Goal: Task Accomplishment & Management: Use online tool/utility

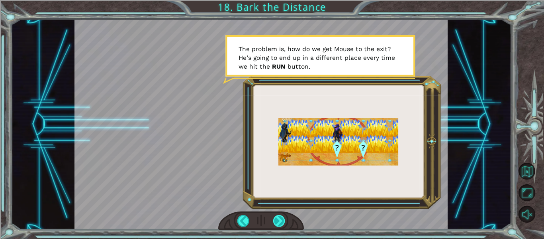
click at [280, 219] on div at bounding box center [279, 220] width 12 height 11
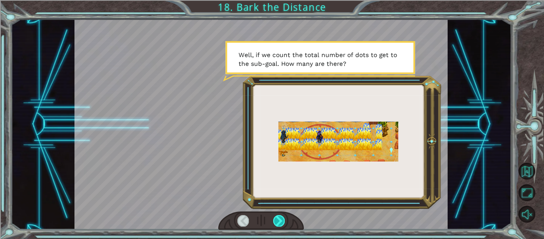
click at [280, 219] on div at bounding box center [279, 220] width 12 height 11
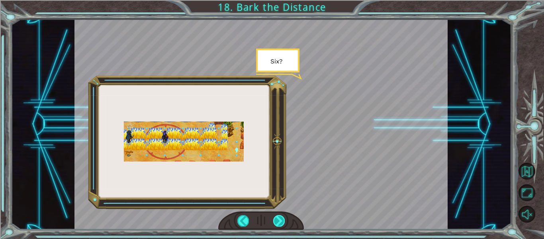
click at [280, 219] on div at bounding box center [279, 220] width 12 height 11
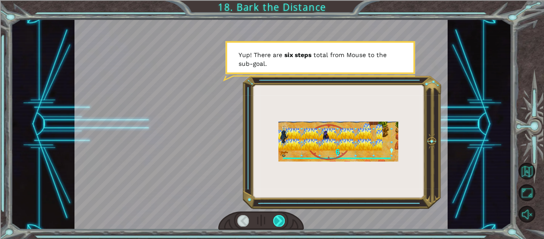
click at [280, 219] on div at bounding box center [279, 220] width 12 height 11
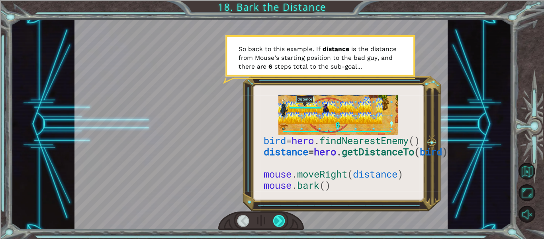
click at [280, 219] on div at bounding box center [279, 220] width 12 height 11
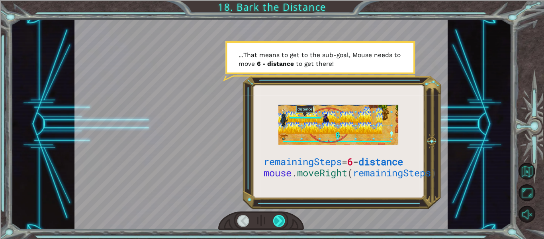
click at [280, 219] on div at bounding box center [279, 220] width 12 height 11
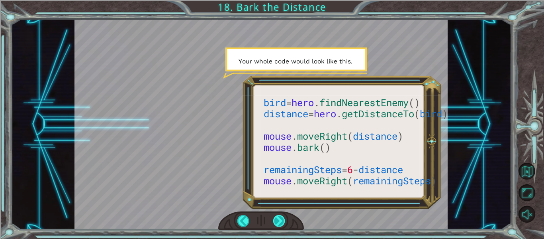
click at [277, 222] on div at bounding box center [279, 220] width 12 height 11
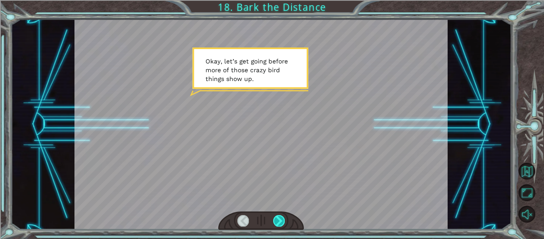
click at [284, 223] on div at bounding box center [279, 220] width 12 height 11
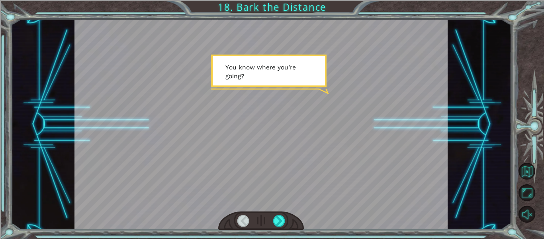
click at [280, 227] on div at bounding box center [261, 220] width 86 height 19
click at [284, 220] on div at bounding box center [279, 220] width 12 height 11
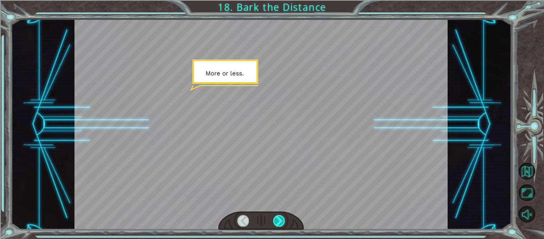
click at [279, 225] on div at bounding box center [279, 220] width 12 height 11
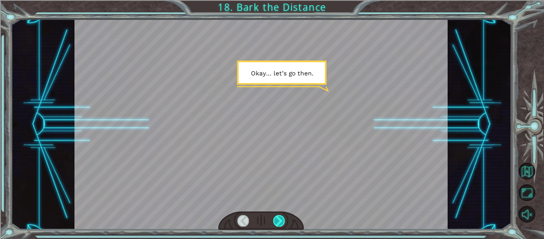
click at [277, 225] on div at bounding box center [279, 220] width 12 height 11
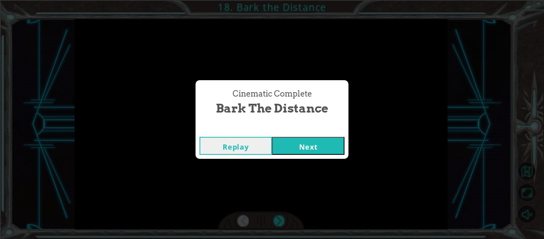
click at [288, 147] on button "Next" at bounding box center [308, 146] width 72 height 18
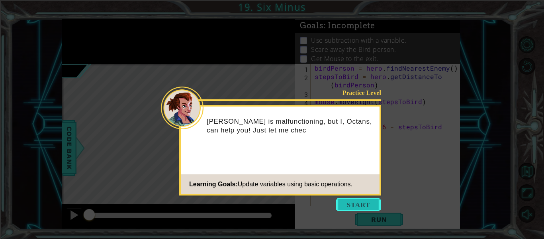
click at [347, 205] on button "Start" at bounding box center [358, 204] width 45 height 13
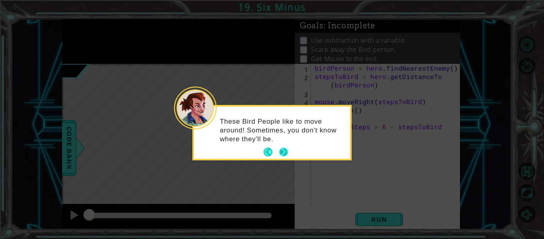
click at [288, 147] on button "Next" at bounding box center [284, 152] width 10 height 10
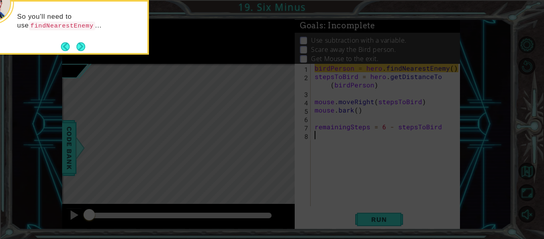
click at [78, 53] on div "So you'll need to use findNearestEnemy ..." at bounding box center [69, 27] width 159 height 55
click at [82, 47] on button "Next" at bounding box center [80, 46] width 9 height 9
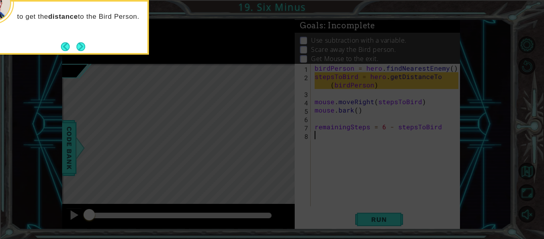
click at [82, 47] on button "Next" at bounding box center [80, 46] width 9 height 9
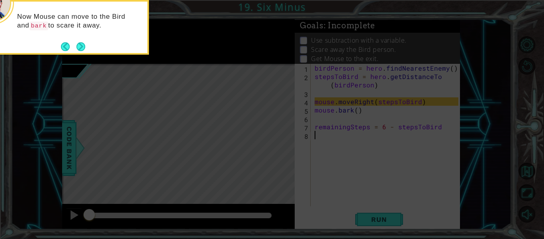
click at [82, 47] on button "Next" at bounding box center [80, 46] width 9 height 9
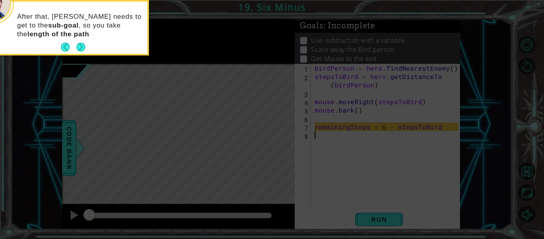
click at [82, 47] on button "Next" at bounding box center [80, 47] width 9 height 9
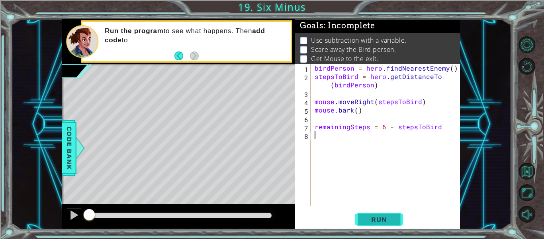
click at [372, 213] on button "Run" at bounding box center [379, 219] width 48 height 16
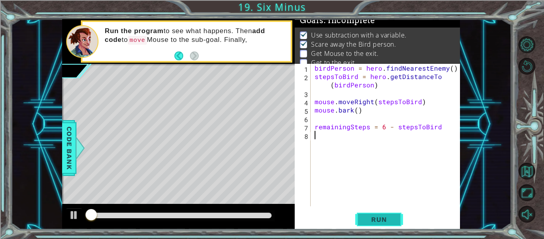
scroll to position [6, 0]
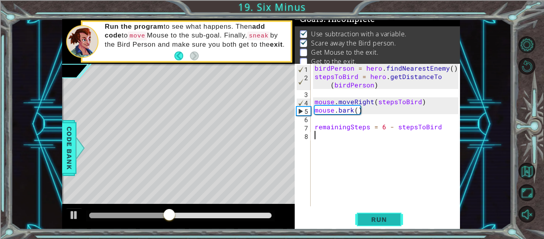
click at [364, 218] on span "Run" at bounding box center [378, 219] width 31 height 8
click at [355, 142] on div "birdPerson = hero . findNearestEnemy ( ) stepsToBird = hero . getDistanceTo ( b…" at bounding box center [387, 143] width 149 height 159
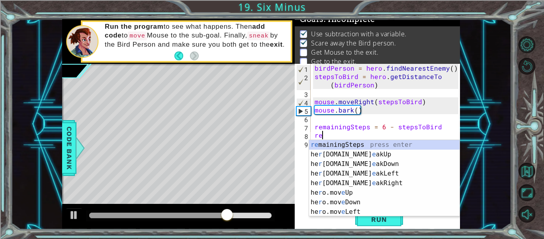
type textarea "r"
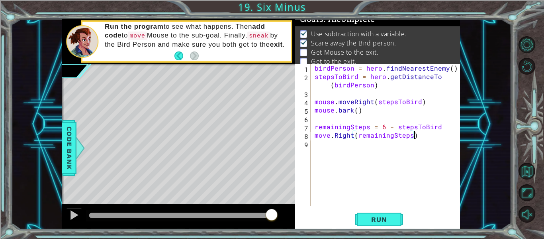
scroll to position [0, 6]
click at [371, 226] on button "Run" at bounding box center [379, 219] width 48 height 16
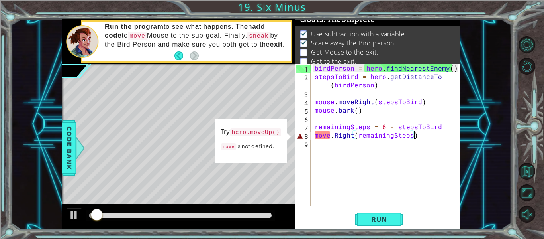
click at [325, 135] on div "birdPerson = hero . findNearestEnemy ( ) stepsToBird = hero . getDistanceTo ( b…" at bounding box center [387, 143] width 149 height 159
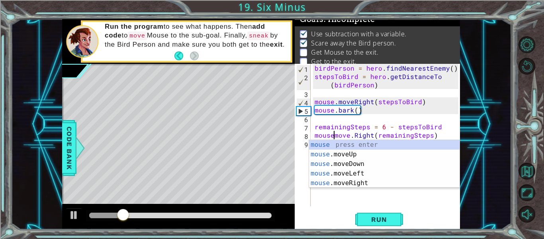
scroll to position [0, 2]
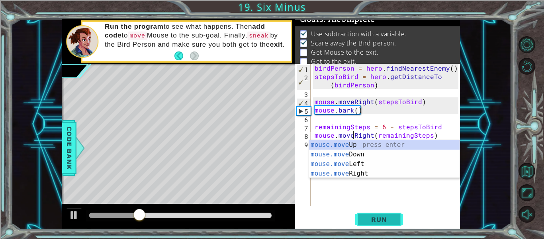
type textarea "mouse.moveRight(remainingSteps)"
click at [377, 218] on span "Run" at bounding box center [378, 219] width 31 height 8
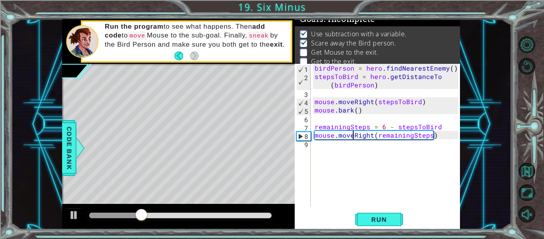
click at [326, 144] on div "birdPerson = hero . findNearestEnemy ( ) stepsToBird = hero . getDistanceTo ( b…" at bounding box center [387, 143] width 149 height 159
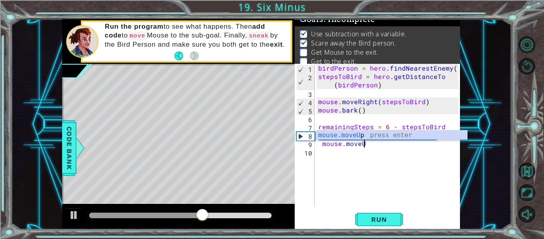
scroll to position [0, 3]
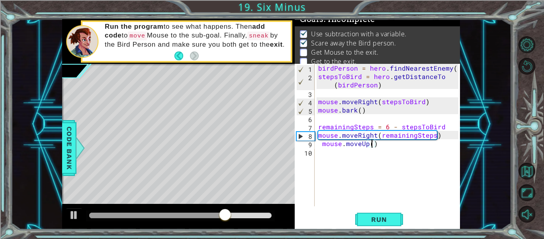
type textarea "mouse.moveUp(2)"
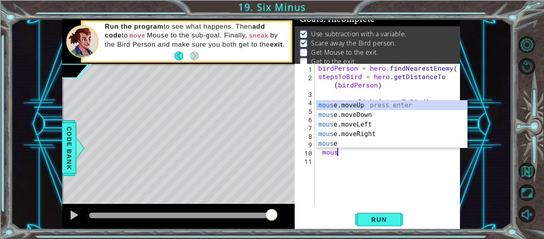
scroll to position [0, 0]
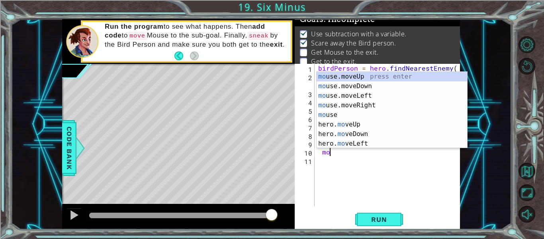
type textarea "m"
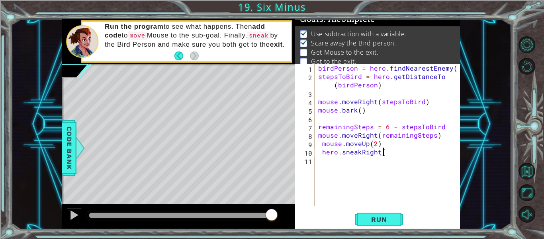
scroll to position [0, 4]
type textarea "hero.sneakRight(5)"
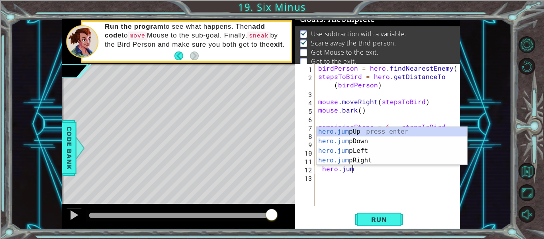
scroll to position [0, 5]
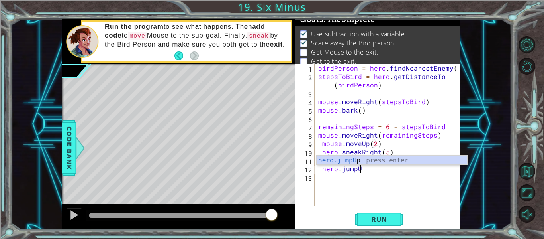
type textarea "hero.moveUp(1)hero.jumpUp"
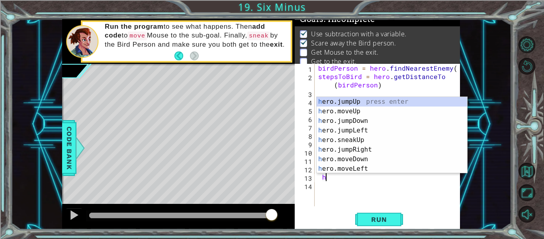
scroll to position [0, 0]
type textarea "h"
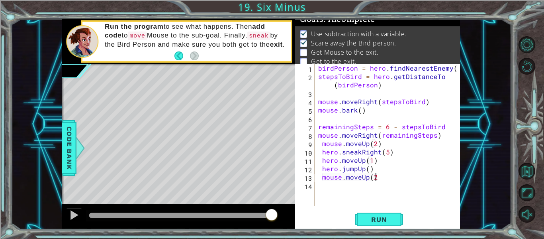
scroll to position [0, 4]
type textarea "mouse.moveUp(3)"
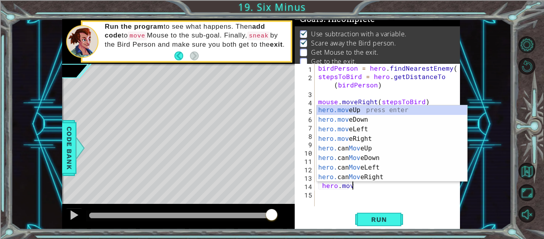
type textarea "hero.move"
click at [361, 196] on div "birdPerson = hero . findNearestEnemy ( ) stepsToBird = hero . getDistanceTo ( b…" at bounding box center [390, 143] width 146 height 159
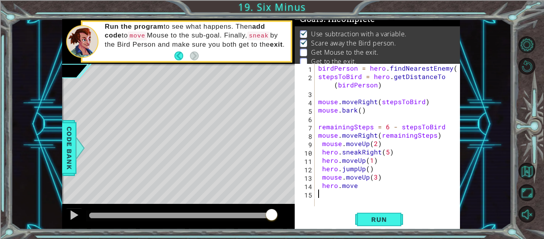
click at [361, 185] on div "birdPerson = hero . findNearestEnemy ( ) stepsToBird = hero . getDistanceTo ( b…" at bounding box center [390, 143] width 146 height 159
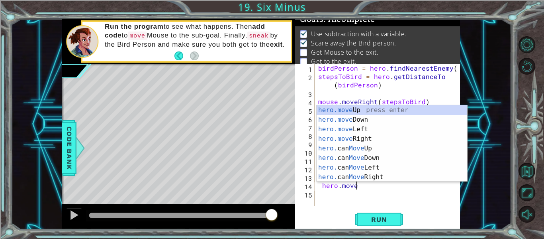
scroll to position [0, 2]
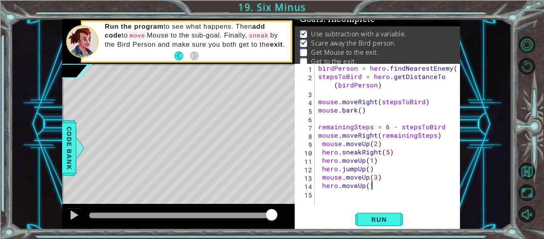
type textarea "hero.moveUp(1)"
click at [381, 220] on span "Run" at bounding box center [378, 219] width 31 height 8
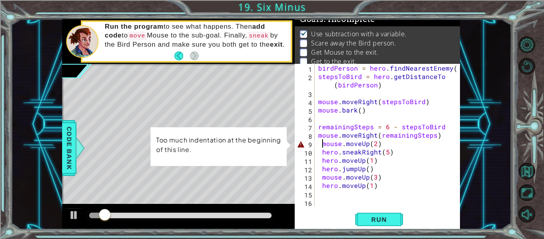
click at [321, 143] on div "birdPerson = hero . findNearestEnemy ( ) stepsToBird = hero . getDistanceTo ( b…" at bounding box center [390, 143] width 146 height 159
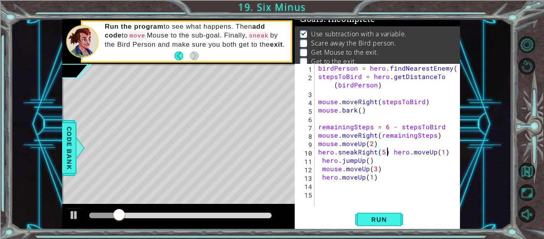
type textarea "hero.jumpUp()"
click at [389, 152] on div "birdPerson = hero . findNearestEnemy ( ) stepsToBird = hero . getDistanceTo ( b…" at bounding box center [390, 143] width 146 height 159
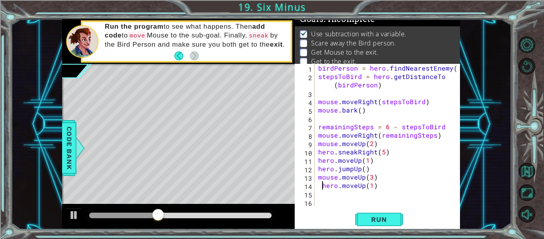
type textarea "hero.moveUp(1)"
click at [385, 219] on span "Run" at bounding box center [378, 219] width 31 height 8
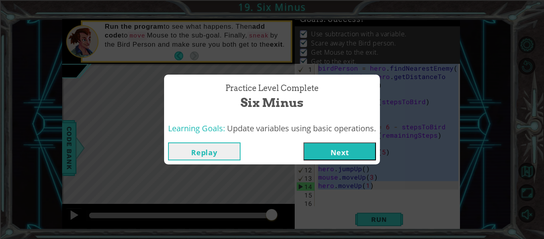
drag, startPoint x: 376, startPoint y: 187, endPoint x: 302, endPoint y: 45, distance: 160.2
click at [302, 45] on body "1 ההההההההההההההההההההההההההההההההההההההההההההההההההההההההההההההההההההההההההההה…" at bounding box center [272, 119] width 544 height 239
click at [215, 155] on button "Replay" at bounding box center [204, 151] width 72 height 18
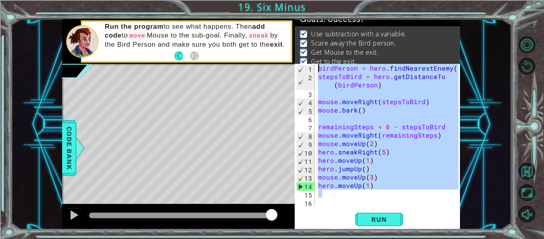
drag, startPoint x: 386, startPoint y: 193, endPoint x: 304, endPoint y: 40, distance: 173.2
click at [304, 40] on div "Goals : Success! Use subtraction with a variable. Scare away the Bird person. G…" at bounding box center [377, 124] width 165 height 210
click at [366, 215] on span "Run" at bounding box center [378, 219] width 31 height 8
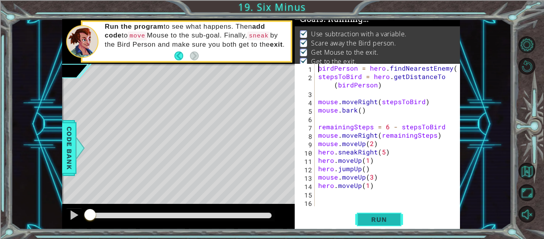
type textarea "birdPerson = hero.findNearestEnemy()"
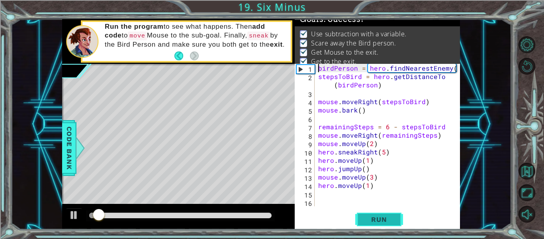
click at [371, 212] on button "Run" at bounding box center [379, 219] width 48 height 16
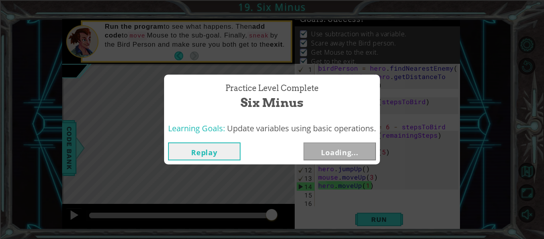
drag, startPoint x: 92, startPoint y: 215, endPoint x: 285, endPoint y: 218, distance: 193.2
click at [285, 218] on body "1 ההההההההההההההההההההההההההההההההההההההההההההההההההההההההההההההההההההההההההההה…" at bounding box center [272, 119] width 544 height 239
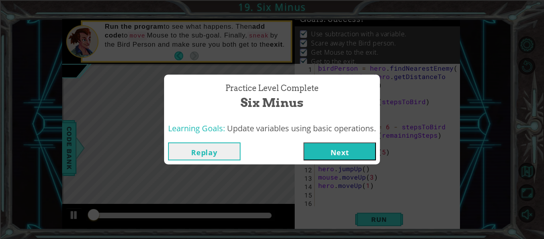
click at [336, 153] on button "Next" at bounding box center [340, 151] width 72 height 18
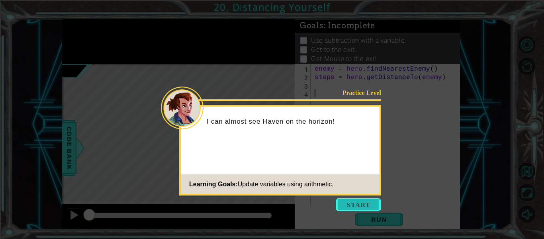
click at [355, 201] on button "Start" at bounding box center [358, 204] width 45 height 13
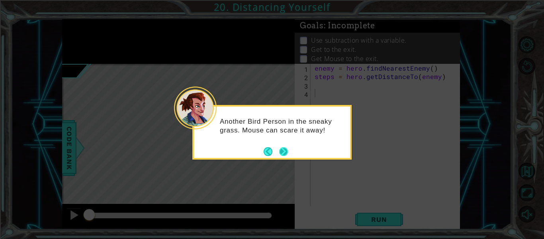
click at [286, 153] on button "Next" at bounding box center [283, 151] width 9 height 9
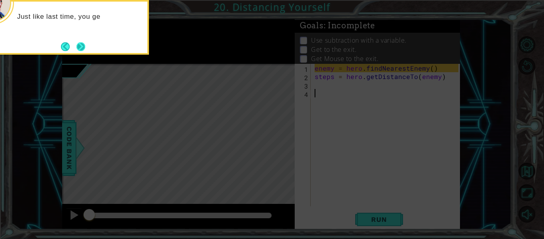
click at [82, 42] on button "Next" at bounding box center [80, 46] width 9 height 9
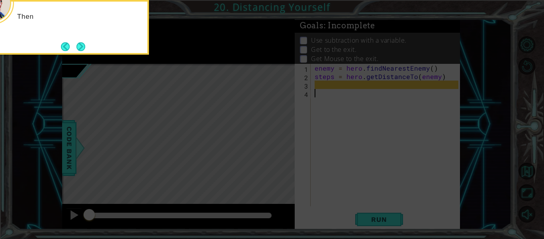
click at [82, 42] on button "Next" at bounding box center [80, 46] width 9 height 9
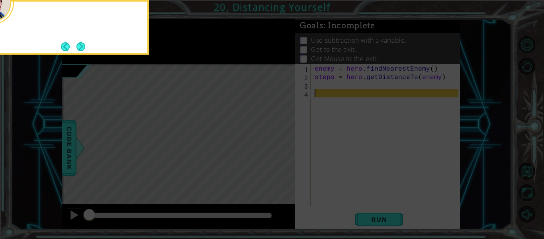
click at [82, 42] on button "Next" at bounding box center [80, 46] width 9 height 9
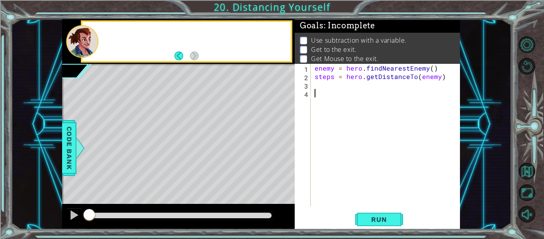
click at [82, 42] on div at bounding box center [82, 41] width 32 height 33
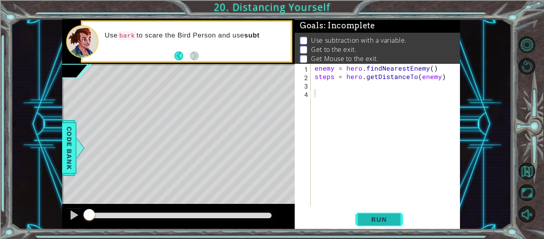
click at [371, 214] on button "Run" at bounding box center [379, 219] width 48 height 16
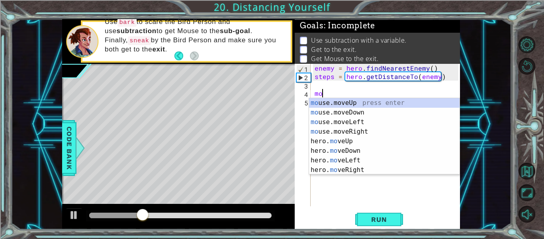
type textarea "m"
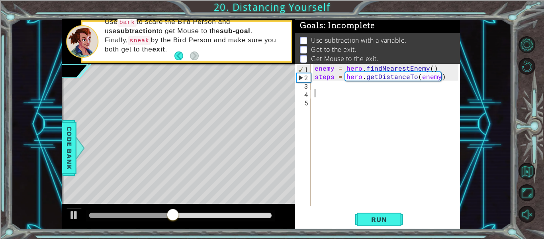
paste textarea "Code Area"
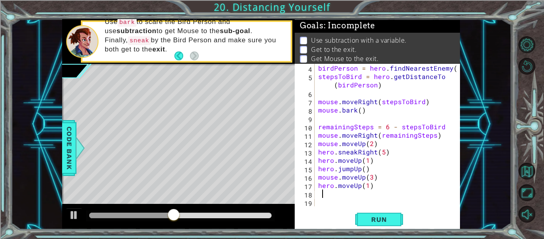
scroll to position [25, 0]
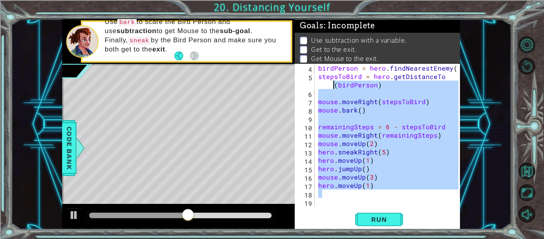
drag, startPoint x: 374, startPoint y: 190, endPoint x: 324, endPoint y: 89, distance: 112.8
click at [324, 89] on div "birdPerson = hero . findNearestEnemy ( ) stepsToBird = hero . getDistanceTo ( b…" at bounding box center [390, 143] width 146 height 159
type textarea "stepsToBird = hero.getDistanceTo(birdPerson)"
click at [321, 93] on div "birdPerson = hero . findNearestEnemy ( ) stepsToBird = hero . getDistanceTo ( b…" at bounding box center [388, 135] width 142 height 142
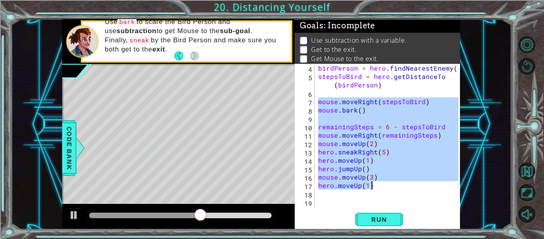
drag, startPoint x: 319, startPoint y: 99, endPoint x: 375, endPoint y: 189, distance: 106.0
click at [375, 189] on div "birdPerson = hero . findNearestEnemy ( ) stepsToBird = hero . getDistanceTo ( b…" at bounding box center [390, 143] width 146 height 159
type textarea "mouse.moveUp(3) hero.moveUp(1)"
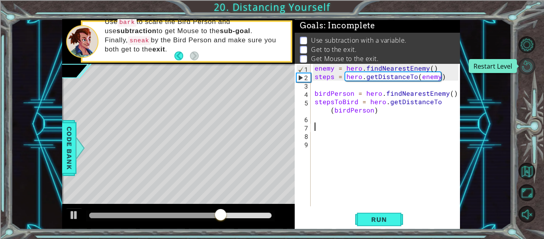
click at [530, 67] on button "Restart Level" at bounding box center [527, 66] width 17 height 17
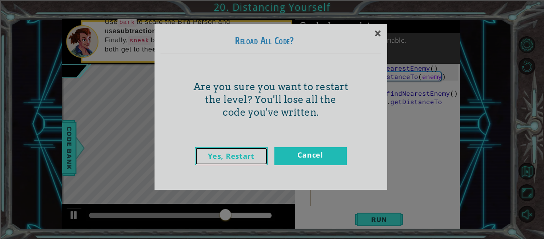
click at [245, 157] on link "Yes, Restart" at bounding box center [231, 156] width 72 height 18
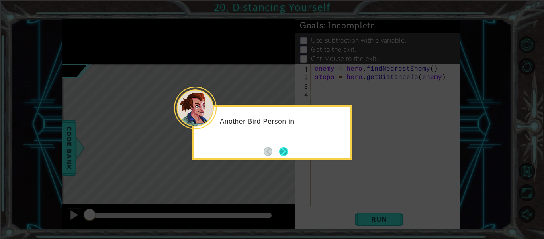
click at [281, 153] on button "Next" at bounding box center [283, 151] width 9 height 9
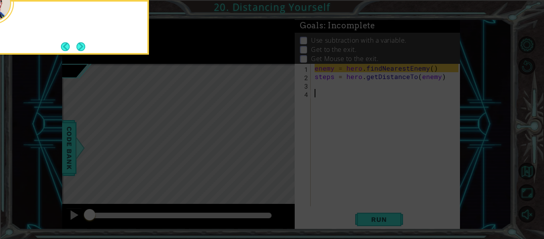
click at [281, 153] on icon at bounding box center [272, 36] width 544 height 406
click at [76, 46] on button "Next" at bounding box center [80, 46] width 9 height 9
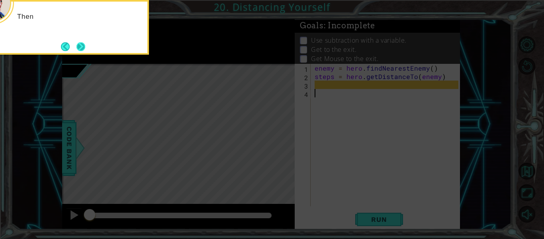
click at [80, 47] on button "Next" at bounding box center [80, 46] width 9 height 9
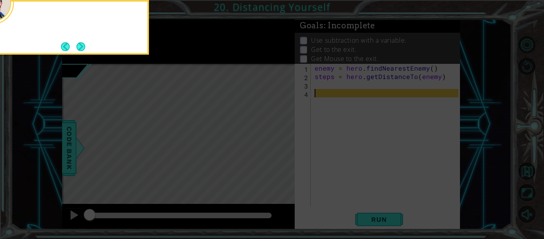
click at [80, 47] on button "Next" at bounding box center [80, 46] width 9 height 9
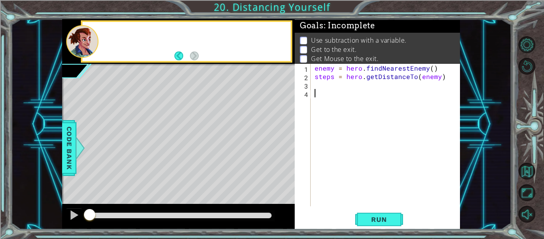
click at [80, 47] on div at bounding box center [82, 41] width 32 height 33
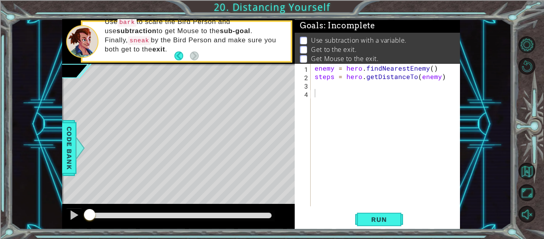
click at [314, 83] on div "enemy = hero . findNearestEnemy ( ) steps = hero . getDistanceTo ( enemy )" at bounding box center [387, 143] width 149 height 159
click at [317, 92] on div "enemy = hero . findNearestEnemy ( ) steps = hero . getDistanceTo ( enemy )" at bounding box center [387, 143] width 149 height 159
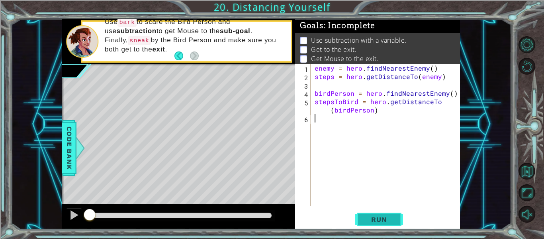
click at [359, 222] on button "Run" at bounding box center [379, 219] width 48 height 16
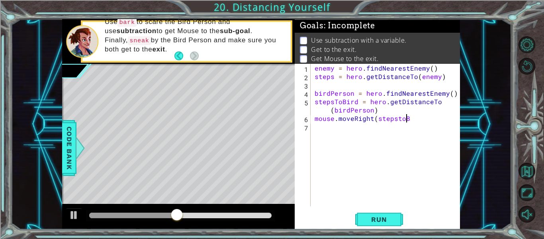
scroll to position [0, 6]
click at [400, 115] on div "enemy = hero . findNearestEnemy ( ) steps = hero . getDistanceTo ( enemy ) bird…" at bounding box center [387, 143] width 149 height 159
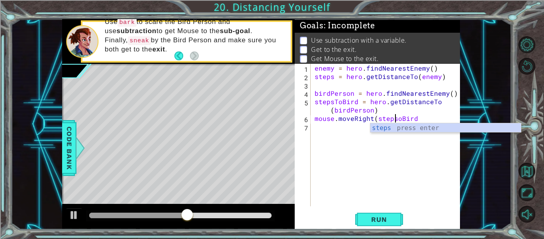
type textarea "mouse.moveRight(stepsToBird"
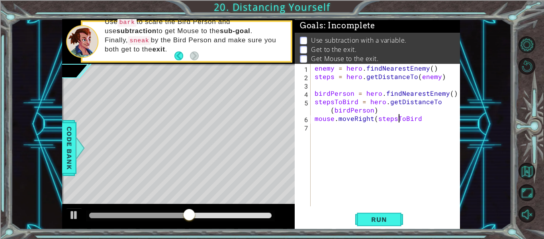
click at [396, 127] on div "enemy = hero . findNearestEnemy ( ) steps = hero . getDistanceTo ( enemy ) bird…" at bounding box center [387, 143] width 149 height 159
click at [419, 119] on div "enemy = hero . findNearestEnemy ( ) steps = hero . getDistanceTo ( enemy ) bird…" at bounding box center [387, 143] width 149 height 159
type textarea "mouse.moveRight(stepsToBird)"
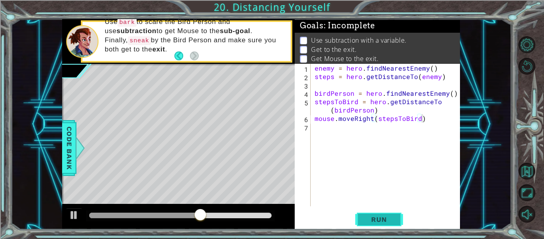
click at [363, 223] on span "Run" at bounding box center [378, 219] width 31 height 8
click at [371, 127] on div "enemy = hero . findNearestEnemy ( ) steps = hero . getDistanceTo ( enemy ) bird…" at bounding box center [387, 143] width 149 height 159
type textarea "mouse.bark()"
click at [384, 221] on span "Run" at bounding box center [378, 219] width 31 height 8
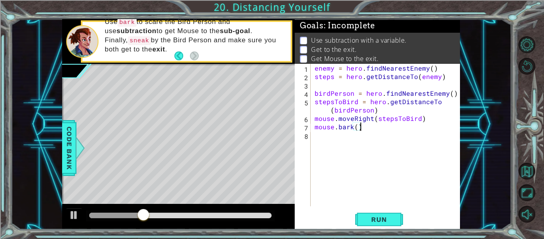
click at [338, 134] on div "enemy = hero . findNearestEnemy ( ) steps = hero . getDistanceTo ( enemy ) bird…" at bounding box center [387, 143] width 149 height 159
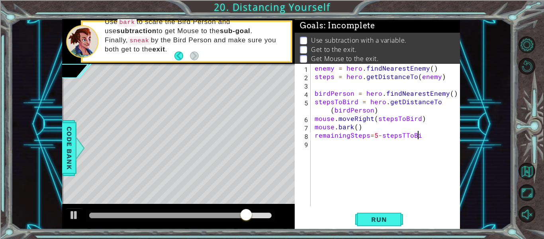
scroll to position [0, 6]
click at [404, 136] on div "enemy = hero . findNearestEnemy ( ) steps = hero . getDistanceTo ( enemy ) bird…" at bounding box center [387, 143] width 149 height 159
type textarea "remainingSteps=5-stepsToBird"
click at [427, 136] on div "enemy = hero . findNearestEnemy ( ) steps = hero . getDistanceTo ( enemy ) bird…" at bounding box center [387, 143] width 149 height 159
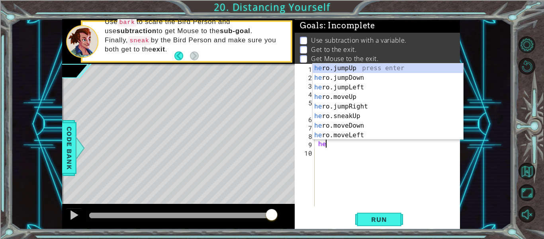
scroll to position [0, 0]
type textarea "h"
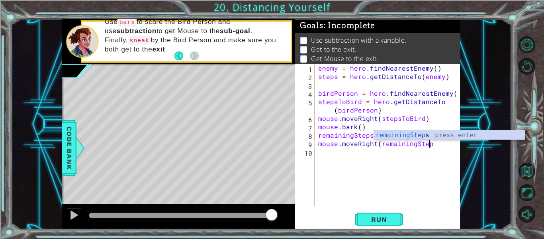
scroll to position [0, 7]
type textarea "mouse.moveRight(remainingSteps)"
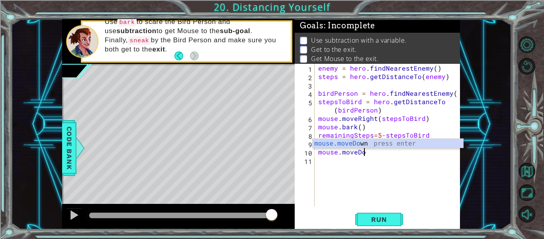
scroll to position [0, 3]
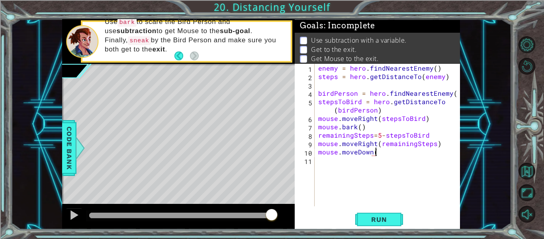
type textarea "mouse.moveDown()"
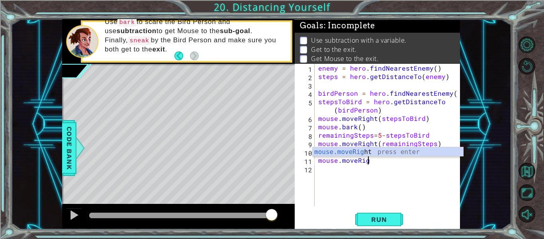
scroll to position [0, 3]
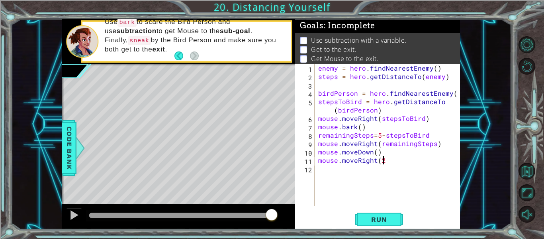
type textarea "mouse.moveRight(2)"
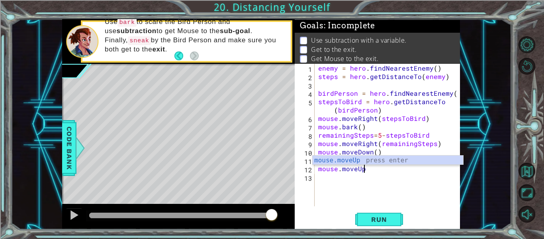
scroll to position [0, 3]
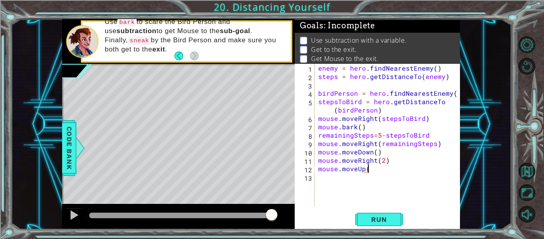
type textarea "mouse.moveUp()"
type textarea "mouse.digUp()"
click at [325, 184] on div "enemy = hero . findNearestEnemy ( ) steps = hero . getDistanceTo ( enemy ) bird…" at bounding box center [390, 143] width 146 height 159
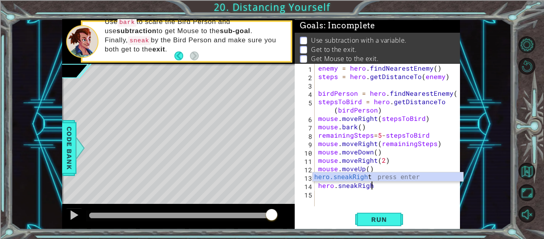
scroll to position [0, 3]
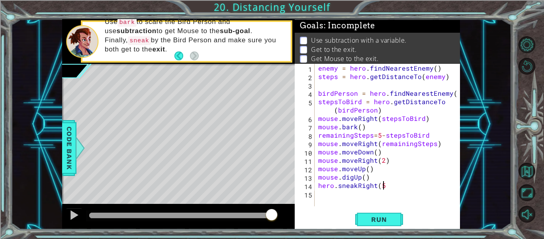
type textarea "hero.sneakRight(5)"
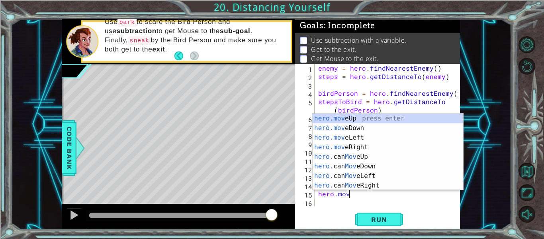
scroll to position [0, 2]
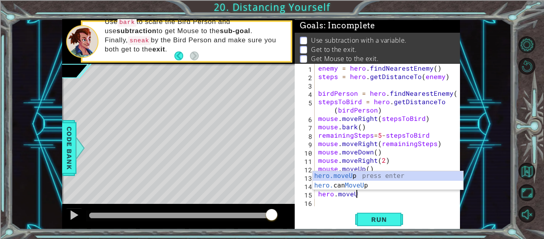
type textarea "hero.moveUp"
click at [336, 204] on div "enemy = hero . findNearestEnemy ( ) steps = hero . getDistanceTo ( enemy ) bird…" at bounding box center [390, 143] width 146 height 159
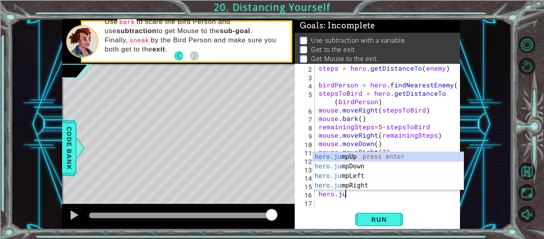
scroll to position [0, 2]
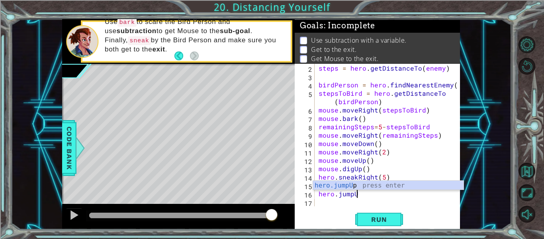
type textarea "hero.jumpUp"
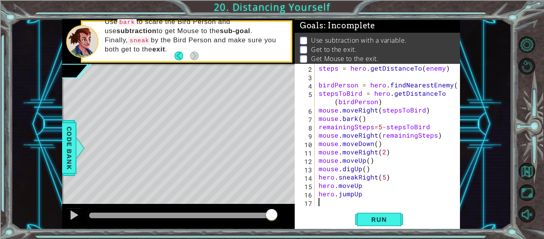
click at [344, 206] on div "steps = hero . getDistanceTo ( enemy ) birdPerson = hero . findNearestEnemy ( )…" at bounding box center [389, 143] width 145 height 159
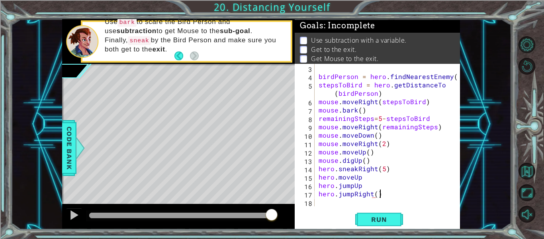
scroll to position [0, 4]
click at [365, 223] on button "Run" at bounding box center [379, 219] width 48 height 16
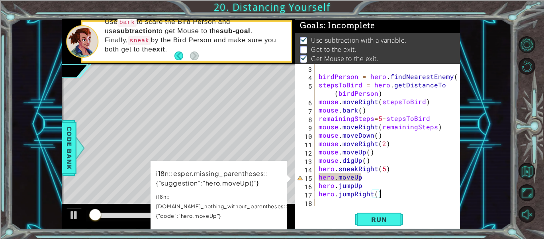
click at [362, 177] on div "birdPerson = hero . findNearestEnemy ( ) stepsToBird = hero . getDistanceTo ( b…" at bounding box center [389, 143] width 145 height 159
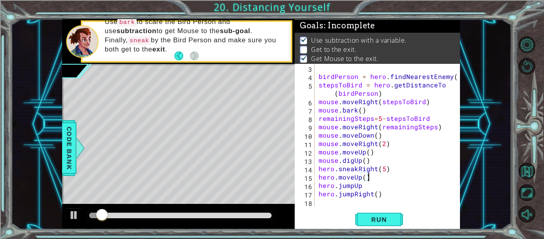
click at [362, 188] on div "birdPerson = hero . findNearestEnemy ( ) stepsToBird = hero . getDistanceTo ( b…" at bounding box center [389, 143] width 145 height 159
type textarea "hero.jumpUp()"
click at [366, 221] on span "Run" at bounding box center [378, 219] width 31 height 8
drag, startPoint x: 96, startPoint y: 213, endPoint x: 135, endPoint y: 217, distance: 39.6
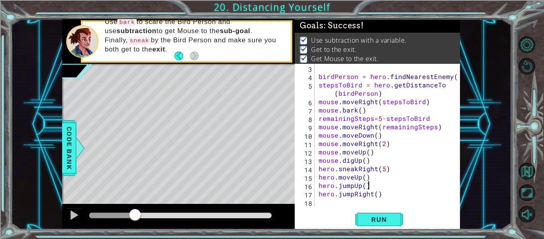
click at [135, 217] on div at bounding box center [135, 215] width 14 height 14
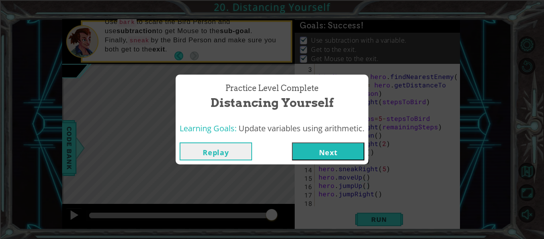
click at [318, 153] on button "Next" at bounding box center [328, 151] width 72 height 18
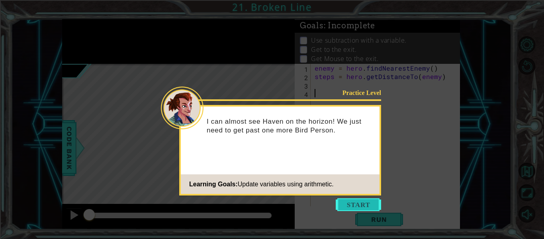
click at [360, 200] on button "Start" at bounding box center [358, 204] width 45 height 13
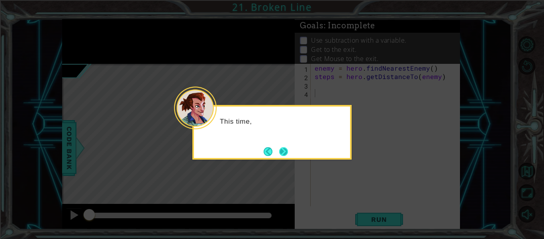
click at [287, 154] on button "Next" at bounding box center [283, 151] width 9 height 9
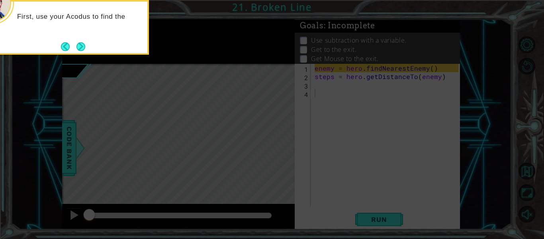
click at [82, 38] on div "First, use your Acodus to find the" at bounding box center [69, 27] width 159 height 55
click at [84, 46] on button "Next" at bounding box center [80, 46] width 9 height 9
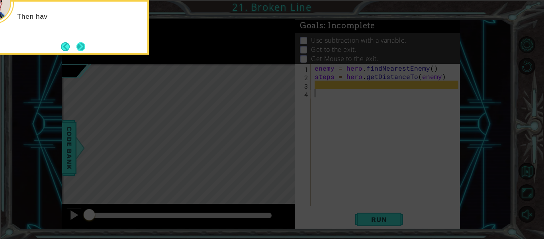
click at [84, 46] on button "Next" at bounding box center [80, 46] width 9 height 9
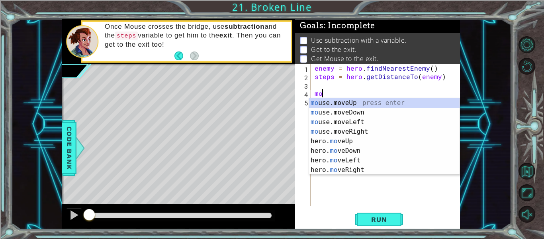
type textarea "m"
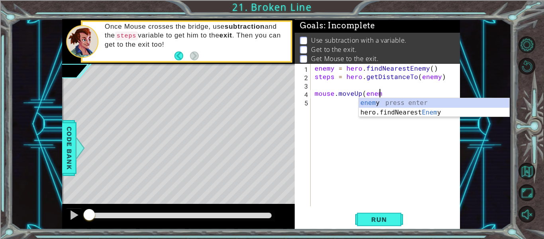
scroll to position [0, 4]
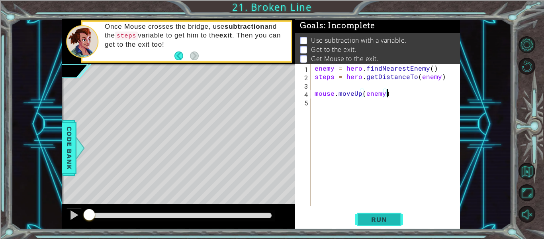
type textarea "mouse.moveUp(enemy)"
click at [381, 216] on span "Run" at bounding box center [378, 219] width 31 height 8
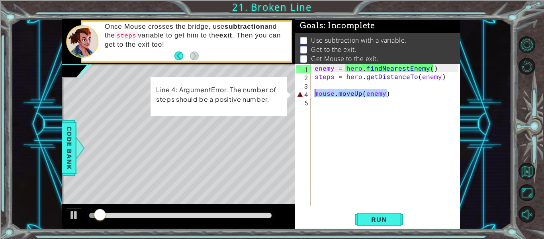
drag, startPoint x: 417, startPoint y: 96, endPoint x: 315, endPoint y: 91, distance: 102.1
click at [315, 91] on div "enemy = hero . findNearestEnemy ( ) steps = hero . getDistanceTo ( enemy ) mous…" at bounding box center [387, 143] width 149 height 159
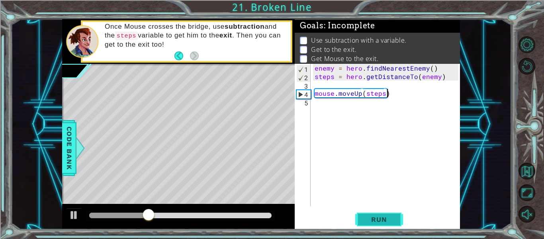
type textarea "mouse.moveUp(steps)"
click at [377, 219] on span "Run" at bounding box center [378, 219] width 31 height 8
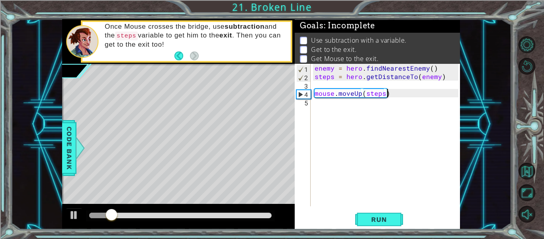
click at [317, 105] on div "enemy = hero . findNearestEnemy ( ) steps = hero . getDistanceTo ( enemy ) mous…" at bounding box center [387, 143] width 149 height 159
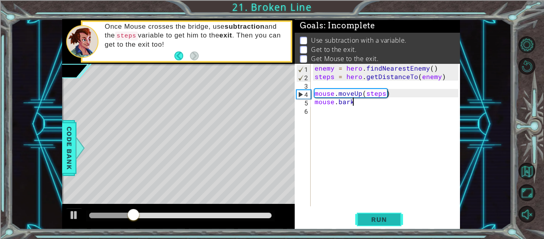
click at [375, 217] on span "Run" at bounding box center [378, 219] width 31 height 8
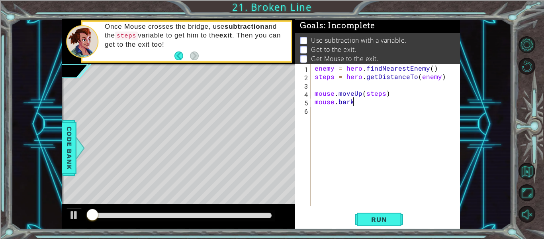
click at [352, 100] on div "enemy = hero . findNearestEnemy ( ) steps = hero . getDistanceTo ( enemy ) mous…" at bounding box center [387, 143] width 149 height 159
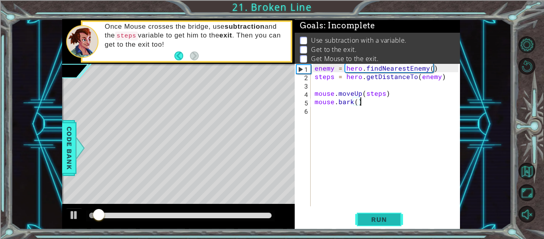
type textarea "mouse.bark()"
click at [370, 219] on span "Run" at bounding box center [378, 219] width 31 height 8
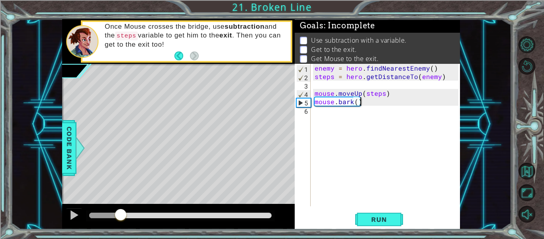
drag, startPoint x: 91, startPoint y: 212, endPoint x: 121, endPoint y: 212, distance: 29.5
click at [121, 212] on div at bounding box center [121, 215] width 14 height 14
click at [325, 109] on div "enemy = hero . findNearestEnemy ( ) steps = hero . getDistanceTo ( enemy ) mous…" at bounding box center [387, 143] width 149 height 159
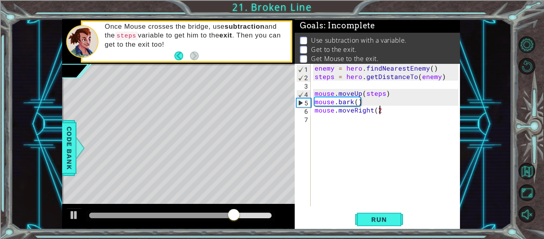
type textarea "mouse.moveRight(2)"
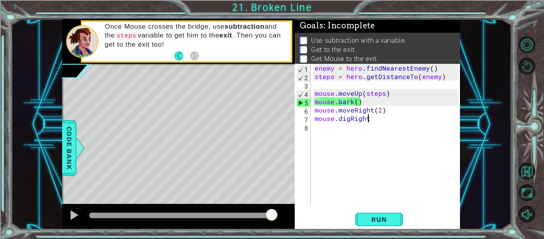
type textarea "mouse.digRight()"
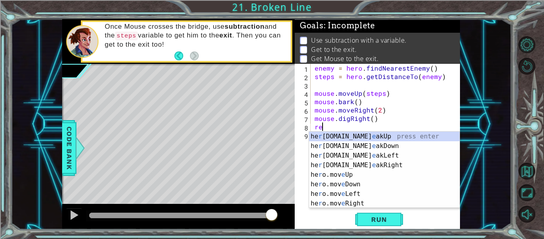
scroll to position [0, 0]
type textarea "r"
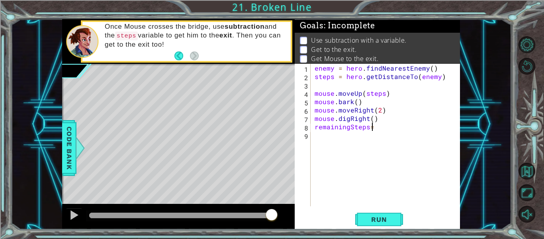
scroll to position [0, 4]
type textarea "remainingSteps=5-"
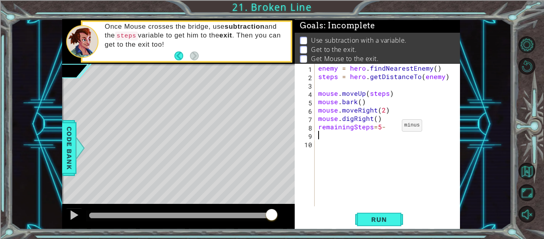
click at [393, 127] on div "enemy = hero . findNearestEnemy ( ) steps = hero . getDistanceTo ( enemy ) mous…" at bounding box center [390, 143] width 146 height 159
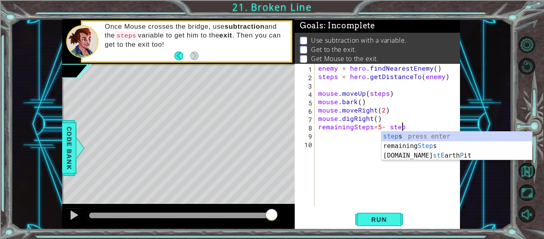
type textarea "remainingSteps=5- steps"
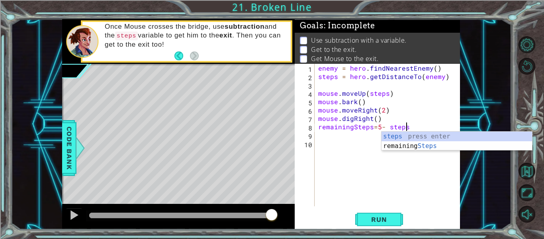
click at [325, 134] on div "enemy = hero . findNearestEnemy ( ) steps = hero . getDistanceTo ( enemy ) mous…" at bounding box center [390, 143] width 146 height 159
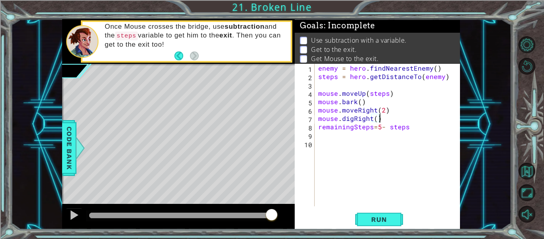
click at [381, 116] on div "enemy = hero . findNearestEnemy ( ) steps = hero . getDistanceTo ( enemy ) mous…" at bounding box center [390, 143] width 146 height 159
type textarea "mouse.digRight()"
click at [319, 137] on div "enemy = hero . findNearestEnemy ( ) steps = hero . getDistanceTo ( enemy ) mous…" at bounding box center [390, 143] width 146 height 159
type textarea "remainingSteps=5- steps"
click at [322, 142] on div "enemy = hero . findNearestEnemy ( ) steps = hero . getDistanceTo ( enemy ) mous…" at bounding box center [390, 143] width 146 height 159
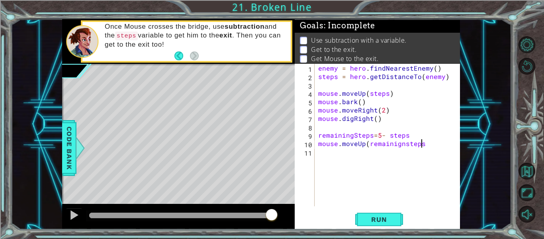
scroll to position [0, 6]
click at [372, 226] on button "Run" at bounding box center [379, 219] width 48 height 16
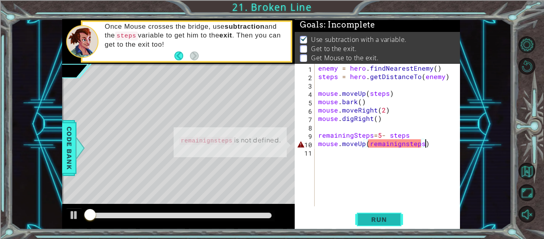
scroll to position [2, 0]
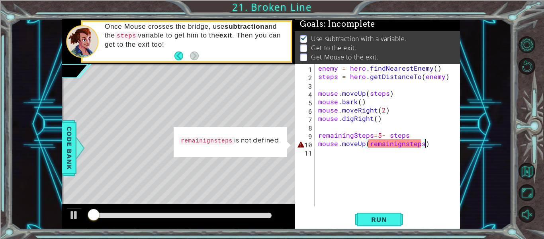
click at [402, 142] on div "enemy = hero . findNearestEnemy ( ) steps = hero . getDistanceTo ( enemy ) mous…" at bounding box center [390, 143] width 146 height 159
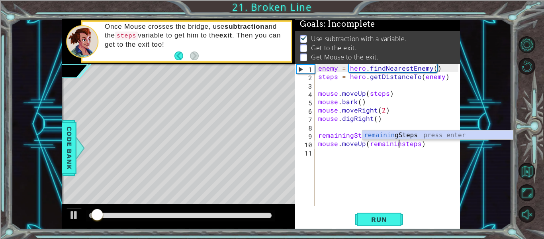
scroll to position [0, 6]
click at [374, 217] on span "Run" at bounding box center [378, 219] width 31 height 8
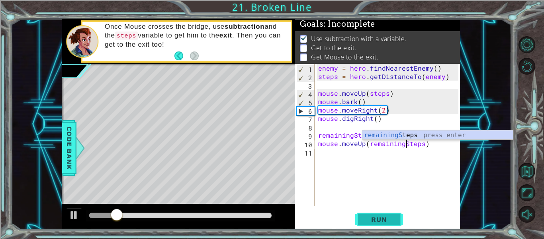
type textarea "mouse.moveUp(remainingSteps)"
click at [376, 215] on span "Run" at bounding box center [378, 219] width 31 height 8
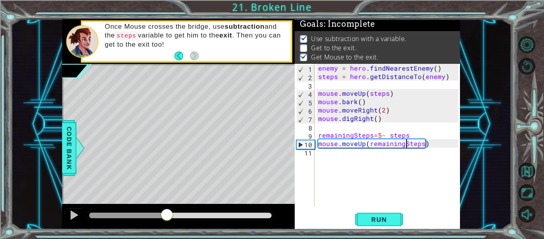
drag, startPoint x: 96, startPoint y: 217, endPoint x: 167, endPoint y: 231, distance: 72.7
click at [167, 231] on div "1 ההההההההההההההההההההההההההההההההההההההההההההההההההההההההההההההההההההההההההההה…" at bounding box center [272, 119] width 544 height 239
click at [327, 151] on div "enemy = hero . findNearestEnemy ( ) steps = hero . getDistanceTo ( enemy ) mous…" at bounding box center [390, 143] width 146 height 159
type textarea "h"
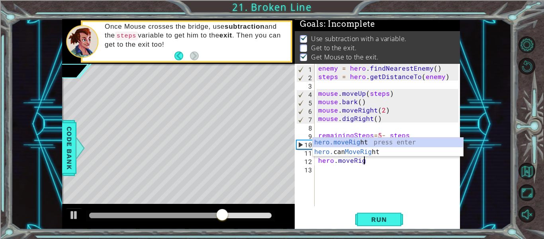
scroll to position [0, 3]
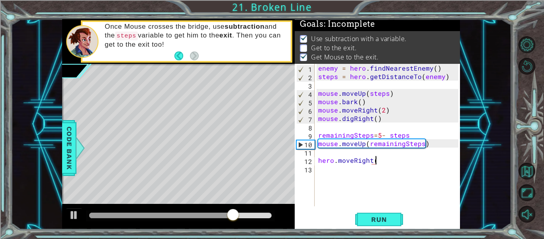
type textarea "hero.moveRight(0"
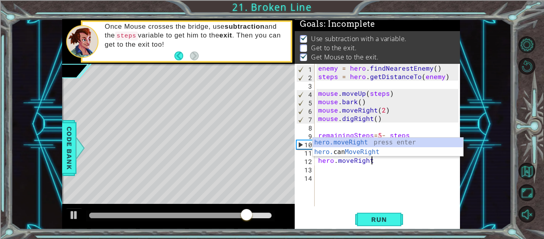
scroll to position [0, 3]
type textarea "hero.moveRight()"
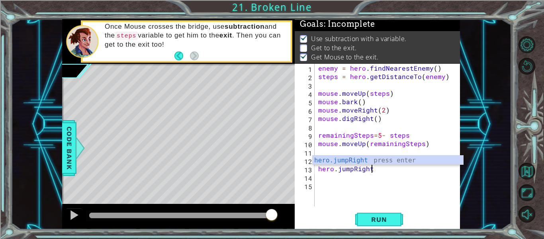
scroll to position [0, 3]
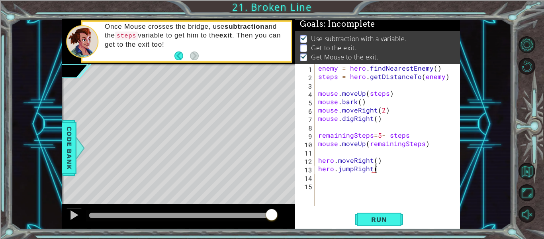
type textarea "hero.jumpRight()"
click at [374, 217] on span "Run" at bounding box center [378, 219] width 31 height 8
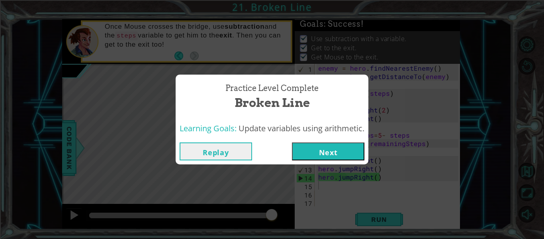
drag, startPoint x: 94, startPoint y: 214, endPoint x: 297, endPoint y: 224, distance: 203.0
click at [297, 224] on body "1 ההההההההההההההההההההההההההההההההההההההההההההההההההההההההההההההההההההההההההההה…" at bounding box center [272, 119] width 544 height 239
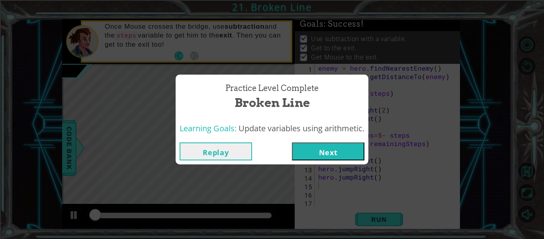
click at [324, 149] on button "Next" at bounding box center [328, 151] width 72 height 18
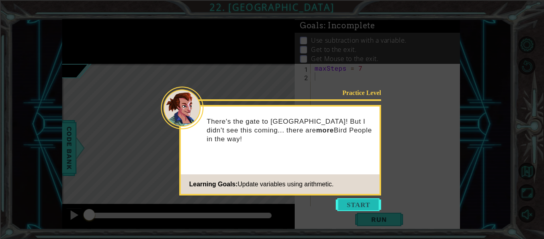
click at [365, 202] on button "Start" at bounding box center [358, 204] width 45 height 13
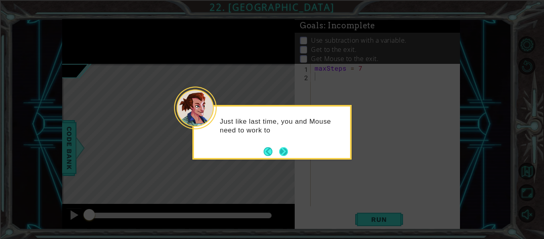
click at [286, 157] on footer at bounding box center [276, 151] width 24 height 12
click at [283, 150] on button "Next" at bounding box center [283, 151] width 9 height 9
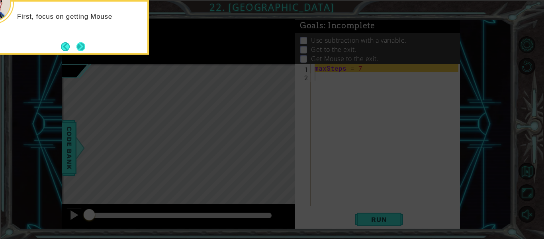
click at [85, 49] on button "Next" at bounding box center [80, 46] width 9 height 9
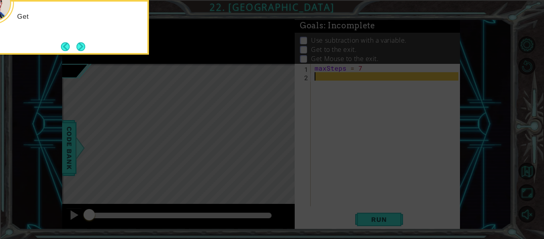
click at [85, 49] on button "Next" at bounding box center [80, 46] width 9 height 9
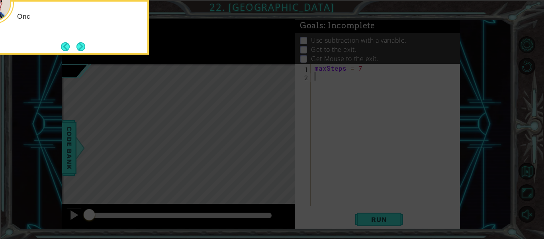
click at [85, 49] on button "Next" at bounding box center [80, 46] width 9 height 9
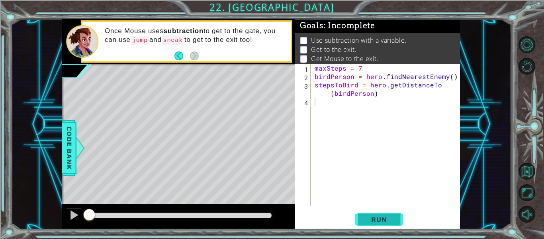
click at [372, 212] on button "Run" at bounding box center [379, 219] width 48 height 16
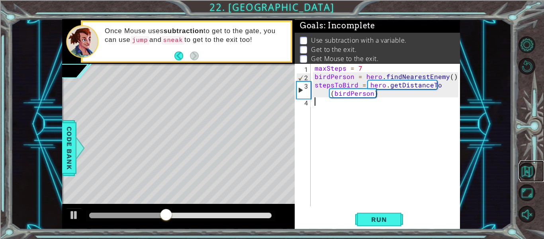
click at [535, 171] on link at bounding box center [532, 171] width 24 height 22
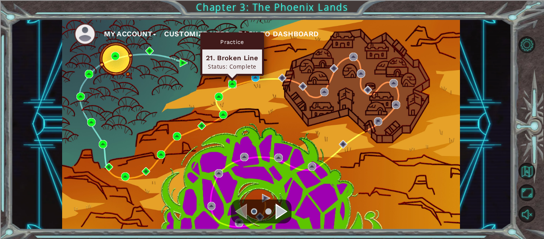
click at [232, 82] on img at bounding box center [232, 84] width 8 height 8
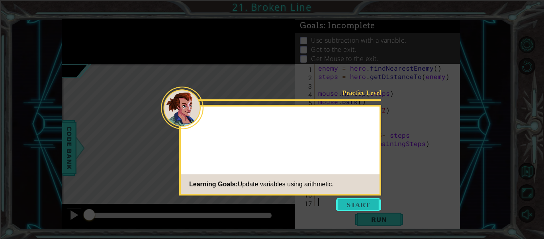
click at [345, 202] on button "Start" at bounding box center [358, 204] width 45 height 13
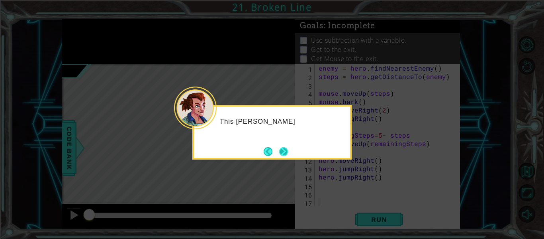
click at [288, 149] on button "Next" at bounding box center [283, 151] width 9 height 9
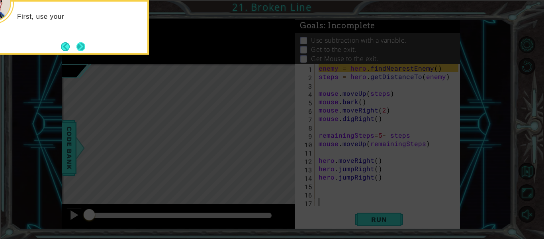
click at [82, 49] on button "Next" at bounding box center [80, 46] width 9 height 9
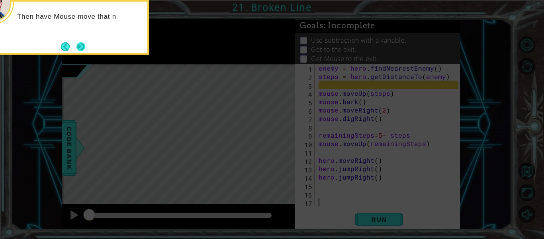
click at [82, 44] on button "Next" at bounding box center [80, 46] width 9 height 9
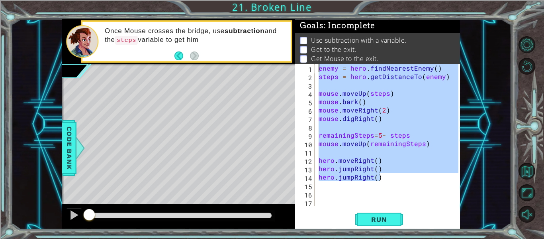
drag, startPoint x: 388, startPoint y: 181, endPoint x: 314, endPoint y: 38, distance: 160.7
click at [314, 38] on div "Goals : Incomplete Use subtraction with a variable. Get to the exit. Get Mouse …" at bounding box center [377, 124] width 165 height 210
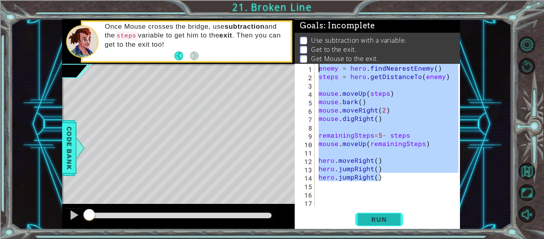
click at [362, 219] on button "Run" at bounding box center [379, 219] width 48 height 16
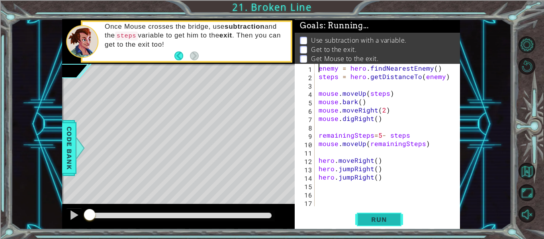
type textarea "enemy = hero.findNearestEnemy()"
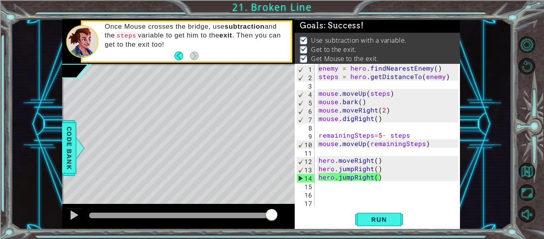
drag, startPoint x: 87, startPoint y: 211, endPoint x: 290, endPoint y: 218, distance: 203.3
click at [290, 218] on body "1 ההההההההההההההההההההההההההההההההההההההההההההההההההההההההההההההההההההההההההההה…" at bounding box center [272, 119] width 544 height 239
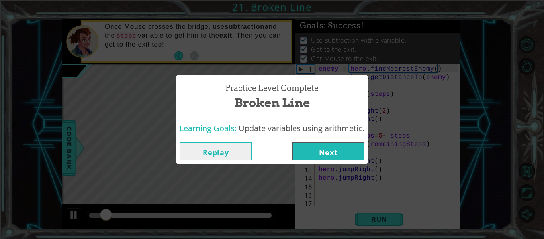
click at [317, 149] on button "Next" at bounding box center [328, 151] width 72 height 18
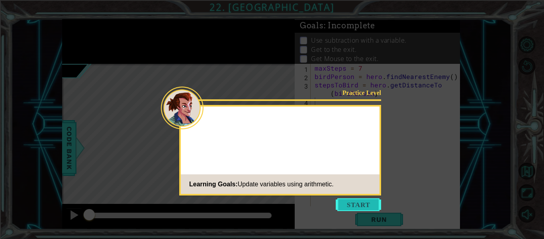
click at [347, 201] on button "Start" at bounding box center [358, 204] width 45 height 13
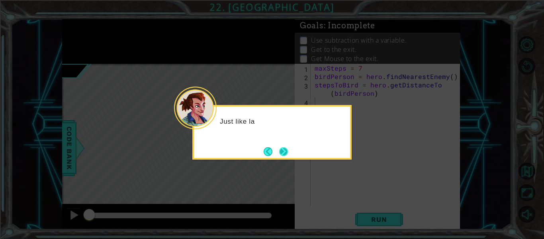
click at [286, 148] on button "Next" at bounding box center [283, 151] width 9 height 9
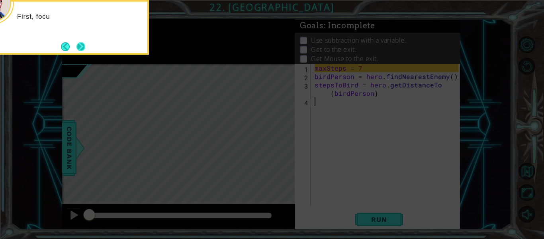
click at [80, 45] on button "Next" at bounding box center [80, 46] width 9 height 9
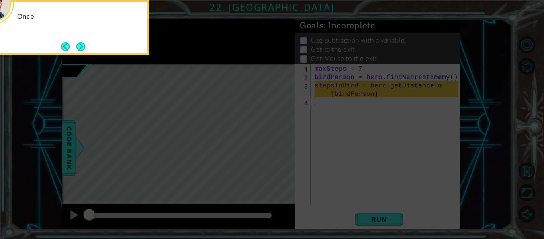
click at [80, 45] on button "Next" at bounding box center [80, 46] width 9 height 9
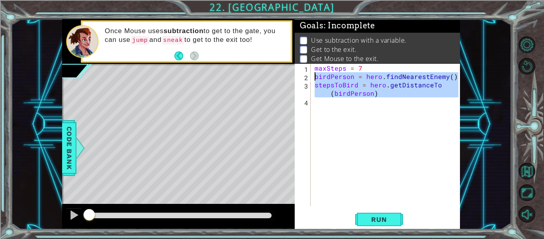
drag, startPoint x: 396, startPoint y: 101, endPoint x: 311, endPoint y: 80, distance: 87.4
click at [311, 80] on div "1 2 3 4 maxSteps = 7 birdPerson = hero . findNearestEnemy ( ) stepsToBird = her…" at bounding box center [377, 135] width 164 height 142
type textarea "birdPerson = hero.findNearestEnemy() stepsToBird = hero.getDistanceTo(birdPerso…"
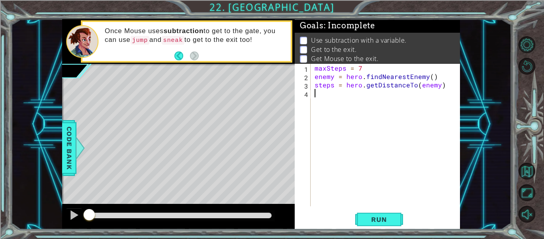
click at [338, 96] on div "maxSteps = 7 enemy = hero . findNearestEnemy ( ) steps = hero . getDistanceTo (…" at bounding box center [387, 143] width 149 height 159
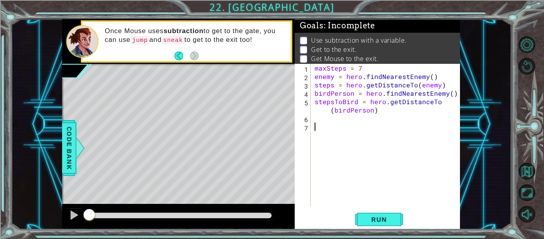
click at [327, 122] on div "maxSteps = 7 enemy = hero . findNearestEnemy ( ) steps = hero . getDistanceTo (…" at bounding box center [387, 143] width 149 height 159
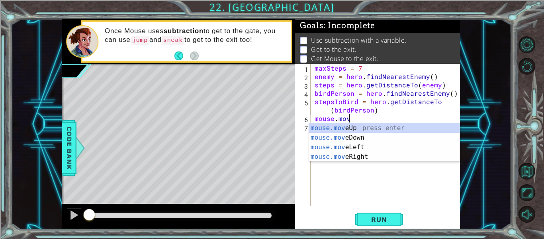
scroll to position [0, 2]
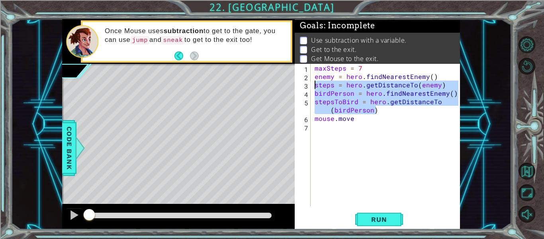
drag, startPoint x: 429, startPoint y: 113, endPoint x: 306, endPoint y: 87, distance: 125.8
click at [306, 87] on div "mouse.move 1 2 3 4 5 6 7 maxSteps = 7 enemy = hero . findNearestEnemy ( ) steps…" at bounding box center [377, 135] width 164 height 142
click at [306, 87] on div "3" at bounding box center [303, 86] width 14 height 8
type textarea "steps = hero.getDistanceTo(enemy)"
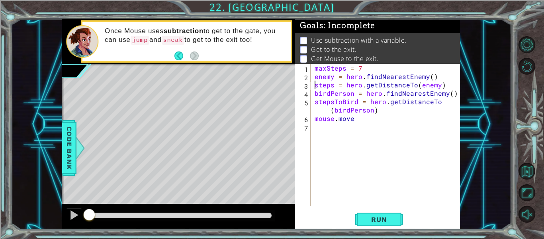
click at [306, 87] on div "3" at bounding box center [303, 86] width 14 height 8
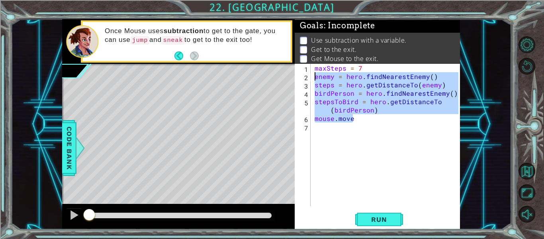
drag, startPoint x: 362, startPoint y: 119, endPoint x: 313, endPoint y: 78, distance: 63.0
click at [313, 78] on div "maxSteps = 7 enemy = hero . findNearestEnemy ( ) steps = hero . getDistanceTo (…" at bounding box center [387, 143] width 149 height 159
type textarea "enemy = hero.findNearestEnemy() steps = hero.getDistanceTo(enemy)"
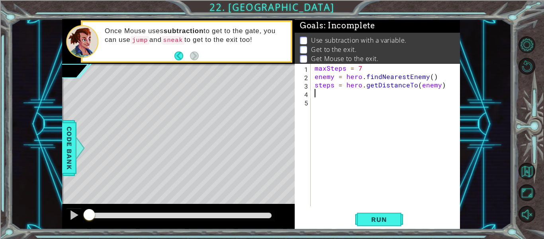
type textarea "m"
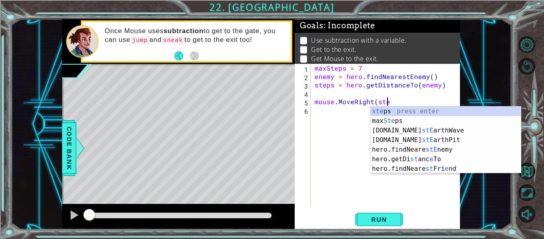
scroll to position [0, 5]
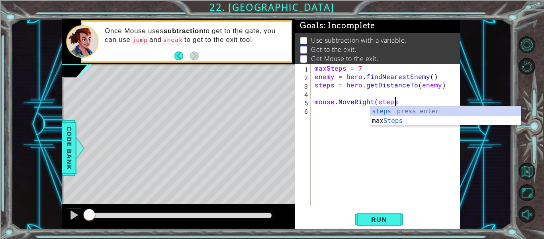
type textarea "mouse.MoveRight(steps)"
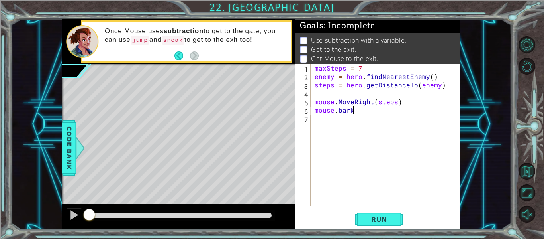
scroll to position [0, 2]
click at [388, 221] on span "Run" at bounding box center [378, 219] width 31 height 8
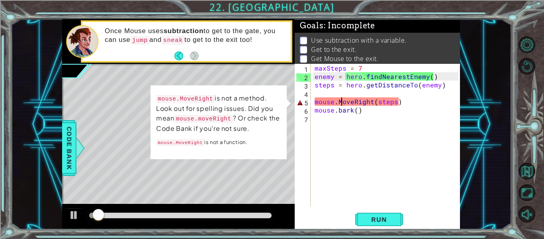
click at [341, 102] on div "maxSteps = 7 enemy = hero . findNearestEnemy ( ) steps = hero . getDistanceTo (…" at bounding box center [387, 143] width 149 height 159
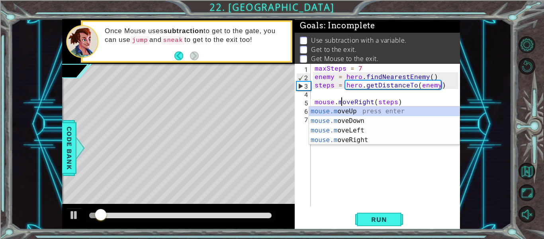
scroll to position [0, 2]
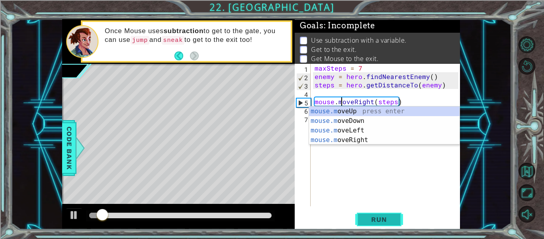
type textarea "mouse.moveRight(steps)"
click at [377, 219] on span "Run" at bounding box center [378, 219] width 31 height 8
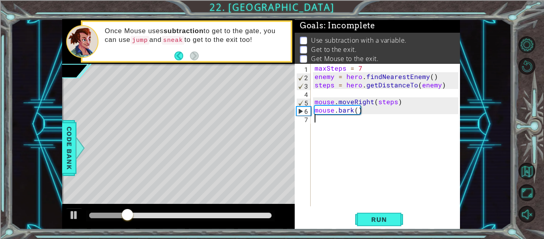
click at [340, 123] on div "maxSteps = 7 enemy = hero . findNearestEnemy ( ) steps = hero . getDistanceTo (…" at bounding box center [387, 143] width 149 height 159
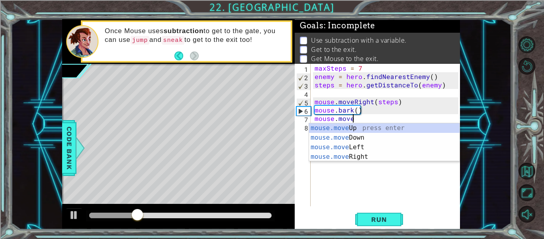
scroll to position [0, 2]
type textarea "mouse.moveUp"
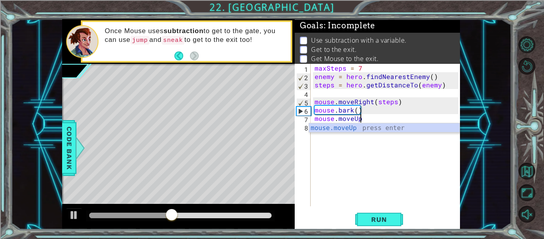
click at [352, 141] on div "maxSteps = 7 enemy = hero . findNearestEnemy ( ) steps = hero . getDistanceTo (…" at bounding box center [387, 143] width 149 height 159
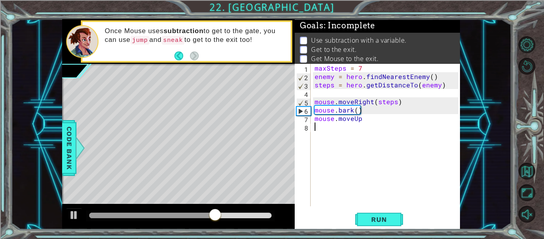
click at [361, 119] on div "maxSteps = 7 enemy = hero . findNearestEnemy ( ) steps = hero . getDistanceTo (…" at bounding box center [387, 143] width 149 height 159
click at [376, 117] on div "maxSteps = 7 enemy = hero . findNearestEnemy ( ) steps = hero . getDistanceTo (…" at bounding box center [387, 143] width 149 height 159
type textarea "mouse.moveUp(2)"
click at [339, 123] on div "maxSteps = 7 enemy = hero . findNearestEnemy ( ) steps = hero . getDistanceTo (…" at bounding box center [387, 143] width 149 height 159
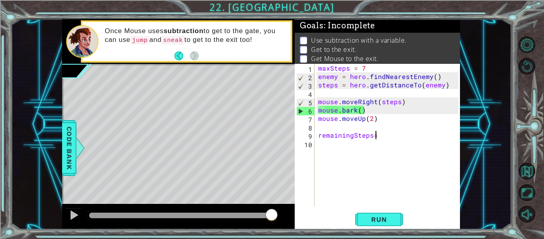
scroll to position [0, 4]
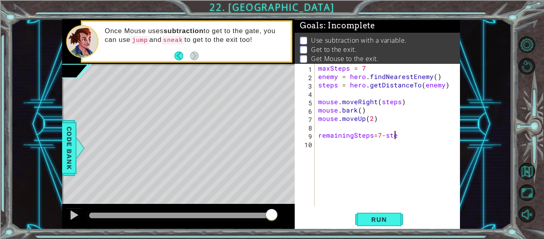
type textarea "remainingSteps=7-steps"
click at [347, 140] on div "maxSteps = 7 enemy = hero . findNearestEnemy ( ) steps = hero . getDistanceTo (…" at bounding box center [390, 143] width 146 height 159
type textarea "mouse.moveRight(remainingSteps)"
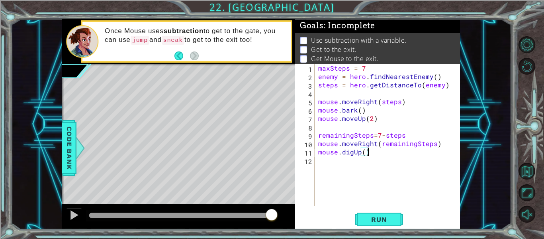
scroll to position [0, 3]
type textarea "mouse.digUp()"
click at [371, 223] on button "Run" at bounding box center [379, 219] width 48 height 16
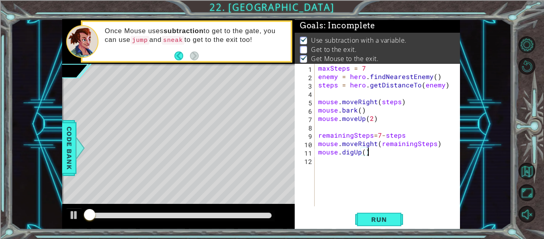
scroll to position [2, 0]
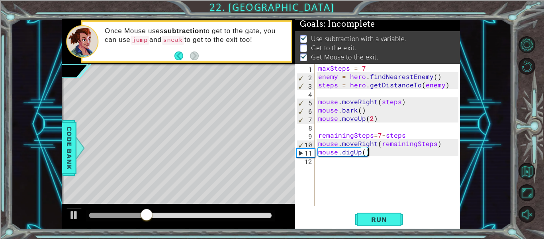
click at [337, 163] on div "maxSteps = 7 enemy = hero . findNearestEnemy ( ) steps = hero . getDistanceTo (…" at bounding box center [390, 143] width 146 height 159
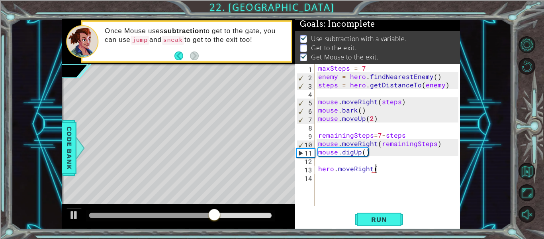
scroll to position [0, 4]
type textarea "hero.moveRight(7)"
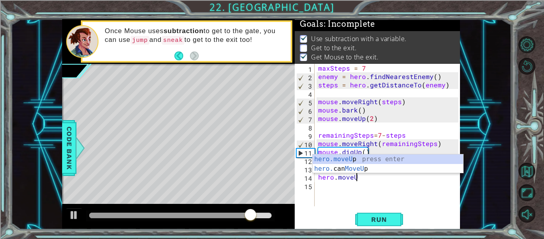
scroll to position [0, 2]
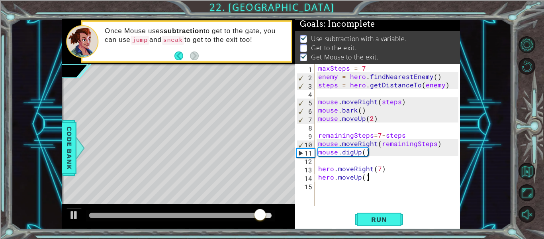
type textarea "hero.moveUp()"
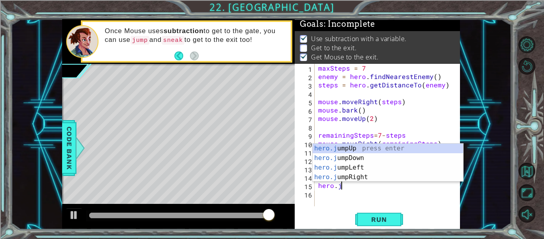
scroll to position [0, 1]
type textarea "hero.ju"
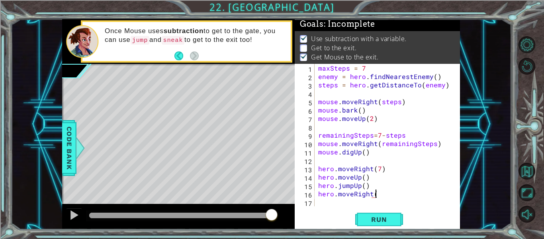
scroll to position [0, 4]
type textarea "hero.moveRight(2)"
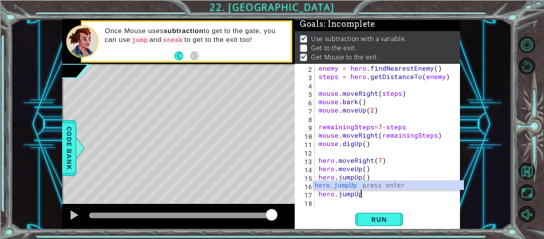
type textarea "hero.jumpUp()"
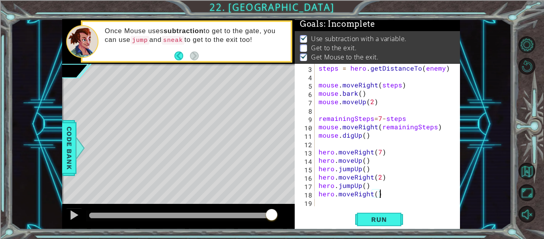
scroll to position [0, 4]
type textarea "hero.moveRight()"
click at [364, 219] on span "Run" at bounding box center [378, 219] width 31 height 8
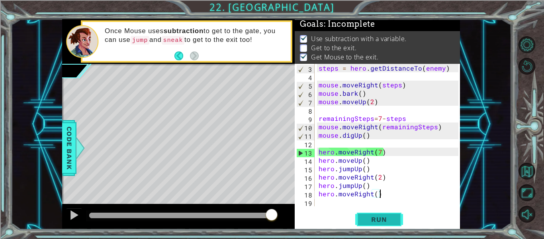
click at [375, 221] on span "Run" at bounding box center [378, 219] width 31 height 8
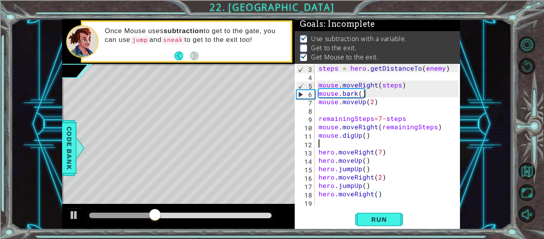
click at [317, 147] on div "steps = hero . getDistanceTo ( enemy ) mouse . moveRight ( steps ) mouse . bark…" at bounding box center [389, 143] width 145 height 159
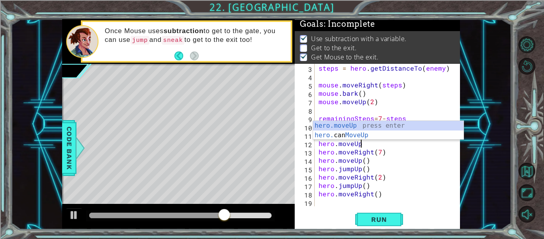
scroll to position [0, 2]
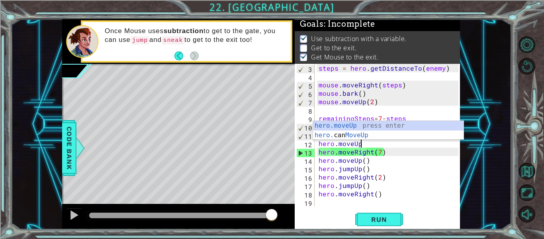
click at [378, 149] on div "steps = hero . getDistanceTo ( enemy ) mouse . moveRight ( steps ) mouse . bark…" at bounding box center [389, 143] width 145 height 159
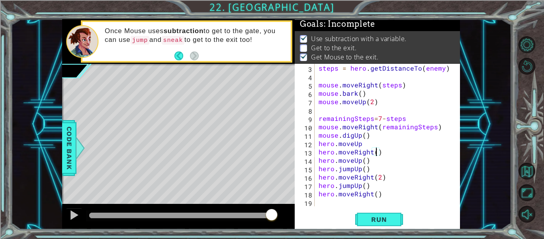
type textarea "hero.moveRight(6)"
click at [385, 154] on div "steps = hero . getDistanceTo ( enemy ) mouse . moveRight ( steps ) mouse . bark…" at bounding box center [389, 143] width 145 height 159
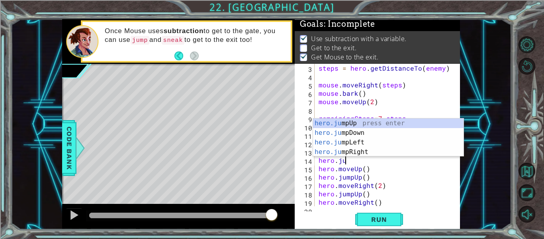
scroll to position [0, 2]
type textarea "hero.jump"
click at [367, 153] on div "hero.jump Up press enter hero.jump Down press enter hero.jump Left press enter …" at bounding box center [388, 146] width 151 height 57
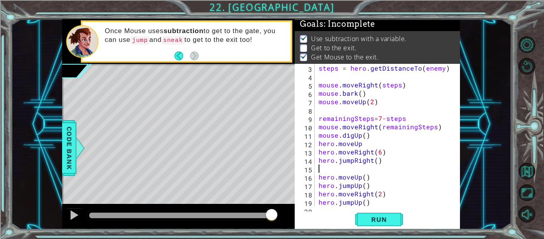
scroll to position [0, 0]
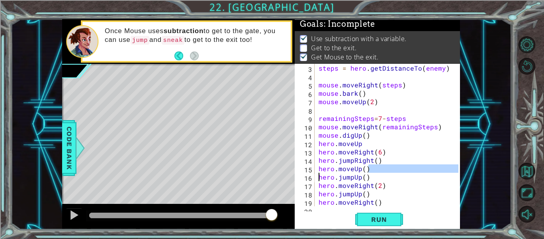
drag, startPoint x: 369, startPoint y: 168, endPoint x: 316, endPoint y: 173, distance: 53.2
click at [316, 173] on div "hero.jumpRight() 3 4 5 6 7 8 9 10 11 12 13 14 15 16 17 18 19 20 steps = hero . …" at bounding box center [377, 135] width 164 height 142
click at [317, 171] on div "hero.moveUp() hero.jumpUp() 3 4 5 6 7 8 9 10 11 12 13 14 15 16 17 18 19 20 step…" at bounding box center [377, 135] width 164 height 142
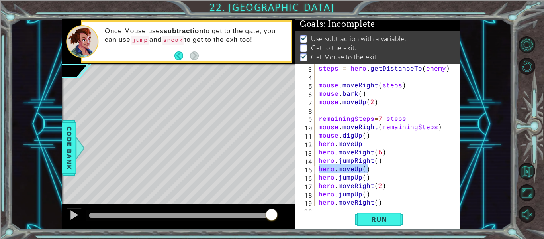
drag, startPoint x: 372, startPoint y: 167, endPoint x: 319, endPoint y: 169, distance: 52.2
click at [319, 169] on div "steps = hero . getDistanceTo ( enemy ) mouse . moveRight ( steps ) mouse . bark…" at bounding box center [389, 143] width 145 height 159
type textarea "hero.moveUp()"
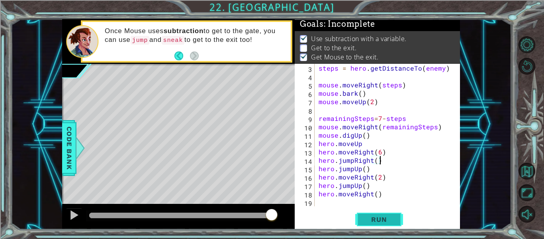
click at [362, 221] on button "Run" at bounding box center [379, 219] width 48 height 16
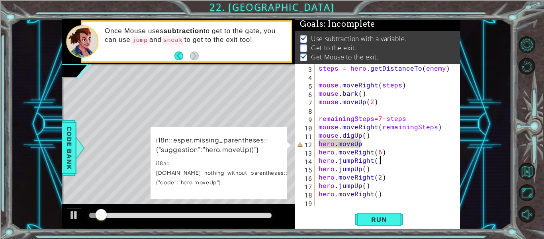
click at [360, 144] on div "steps = hero . getDistanceTo ( enemy ) mouse . moveRight ( steps ) mouse . bark…" at bounding box center [389, 143] width 145 height 159
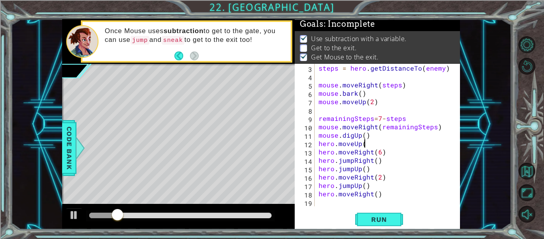
scroll to position [0, 3]
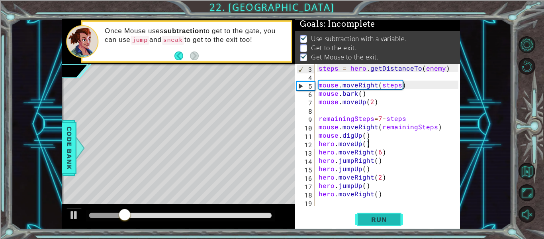
click at [377, 216] on span "Run" at bounding box center [378, 219] width 31 height 8
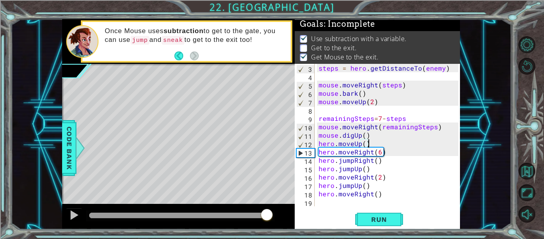
drag, startPoint x: 97, startPoint y: 214, endPoint x: 273, endPoint y: 219, distance: 176.1
click at [273, 219] on div at bounding box center [267, 215] width 14 height 14
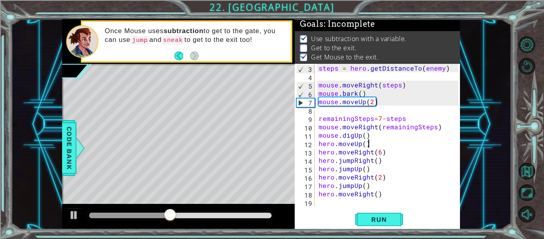
click at [380, 151] on div "steps = hero . getDistanceTo ( enemy ) mouse . moveRight ( steps ) mouse . bark…" at bounding box center [389, 143] width 145 height 159
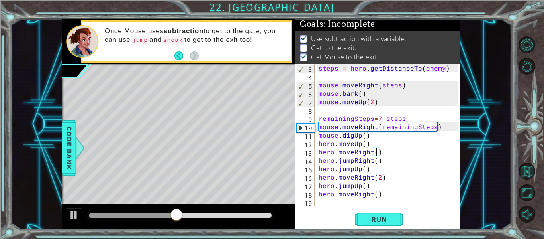
scroll to position [0, 4]
click at [368, 216] on span "Run" at bounding box center [378, 219] width 31 height 8
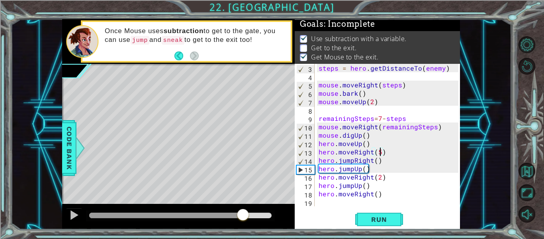
drag, startPoint x: 95, startPoint y: 211, endPoint x: 243, endPoint y: 217, distance: 147.9
click at [243, 217] on div at bounding box center [243, 215] width 14 height 14
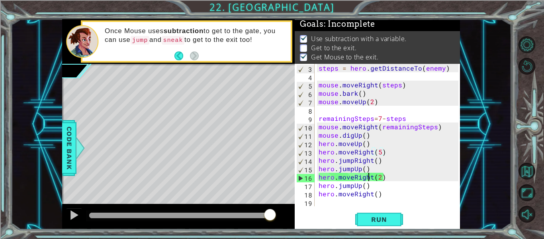
click at [370, 175] on div "steps = hero . getDistanceTo ( enemy ) mouse . moveRight ( steps ) mouse . bark…" at bounding box center [389, 143] width 145 height 159
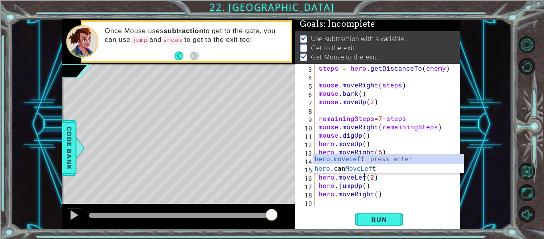
scroll to position [0, 3]
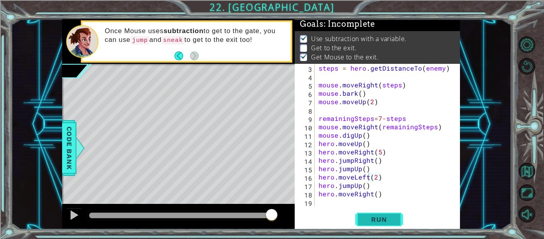
click at [377, 221] on span "Run" at bounding box center [378, 219] width 31 height 8
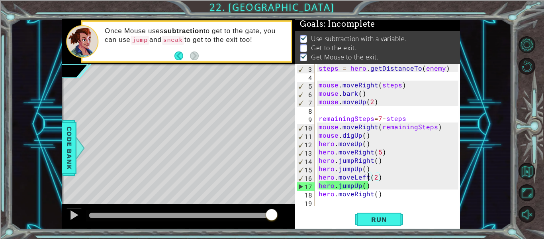
drag, startPoint x: 98, startPoint y: 213, endPoint x: 272, endPoint y: 208, distance: 174.1
click at [272, 208] on div at bounding box center [271, 215] width 14 height 14
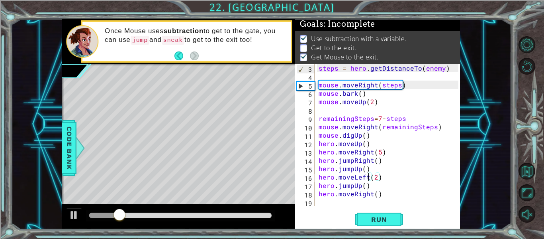
click at [376, 177] on div "steps = hero . getDistanceTo ( enemy ) mouse . moveRight ( steps ) mouse . bark…" at bounding box center [389, 143] width 145 height 159
click at [375, 183] on div "steps = hero . getDistanceTo ( enemy ) mouse . moveRight ( steps ) mouse . bark…" at bounding box center [389, 143] width 145 height 159
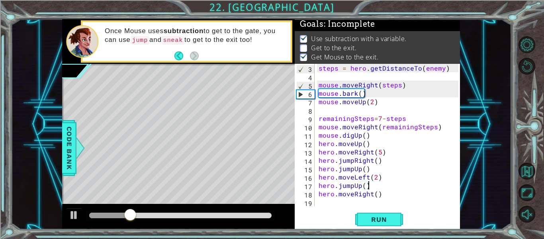
scroll to position [0, 3]
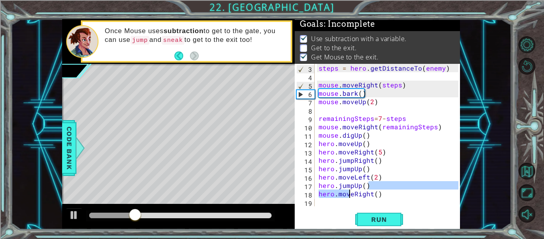
drag, startPoint x: 386, startPoint y: 189, endPoint x: 335, endPoint y: 190, distance: 51.0
click at [335, 190] on div "steps = hero . getDistanceTo ( enemy ) mouse . moveRight ( steps ) mouse . bark…" at bounding box center [389, 143] width 145 height 159
click at [335, 190] on div "steps = hero . getDistanceTo ( enemy ) mouse . moveRight ( steps ) mouse . bark…" at bounding box center [387, 135] width 141 height 142
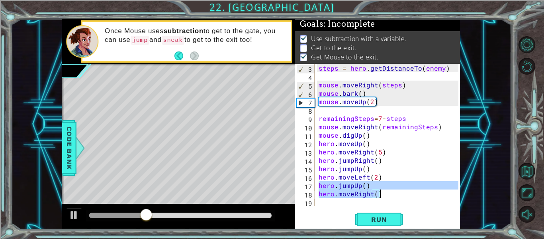
drag, startPoint x: 318, startPoint y: 186, endPoint x: 395, endPoint y: 191, distance: 77.1
click at [395, 191] on div "steps = hero . getDistanceTo ( enemy ) mouse . moveRight ( steps ) mouse . bark…" at bounding box center [389, 143] width 145 height 159
type textarea "hero.jumpUp() hero.moveRight()"
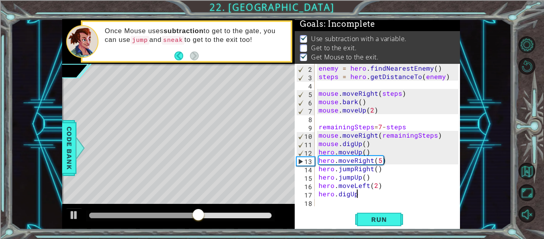
scroll to position [0, 2]
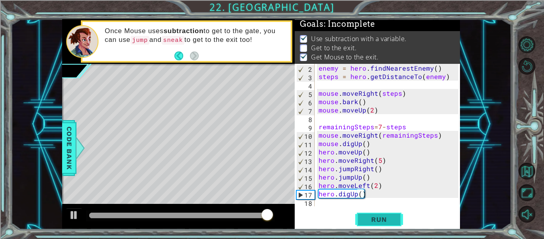
click at [385, 221] on span "Run" at bounding box center [378, 219] width 31 height 8
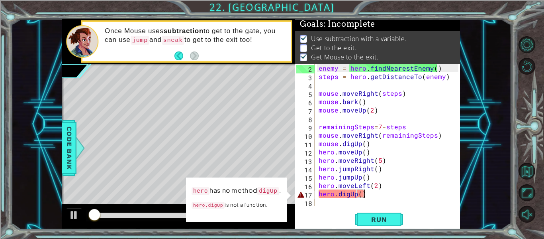
click at [376, 184] on div "enemy = hero . findNearestEnemy ( ) steps = hero . getDistanceTo ( enemy ) mous…" at bounding box center [389, 143] width 145 height 159
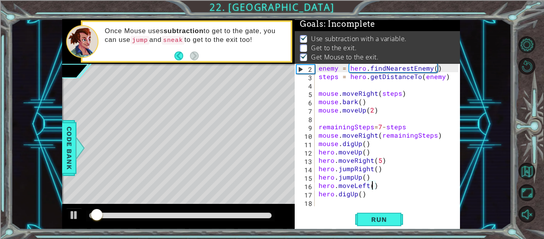
scroll to position [0, 4]
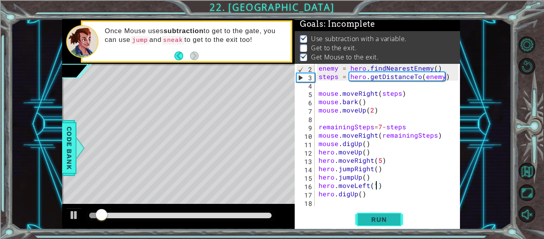
click at [360, 221] on button "Run" at bounding box center [379, 219] width 48 height 16
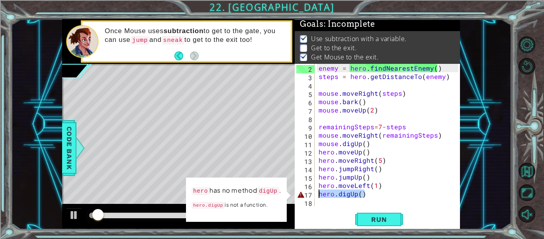
drag, startPoint x: 376, startPoint y: 195, endPoint x: 314, endPoint y: 194, distance: 62.1
click at [314, 194] on div "hero.moveLeft(1) 2 3 4 5 6 7 8 9 10 11 12 13 14 15 16 17 18 enemy = hero . find…" at bounding box center [377, 135] width 164 height 142
type textarea "hero.digUp()"
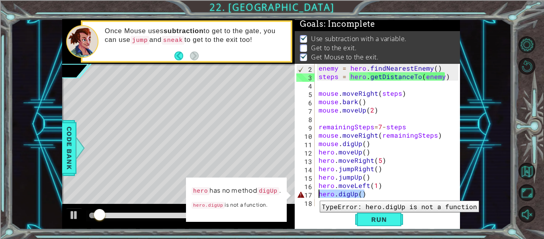
scroll to position [0, 0]
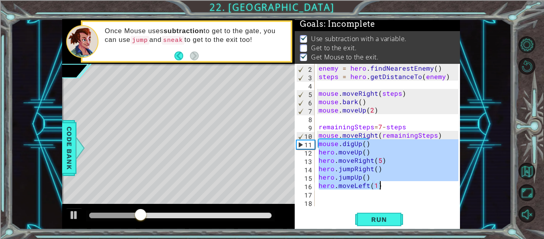
drag, startPoint x: 320, startPoint y: 143, endPoint x: 400, endPoint y: 182, distance: 89.4
click at [400, 182] on div "enemy = hero . findNearestEnemy ( ) steps = hero . getDistanceTo ( enemy ) mous…" at bounding box center [389, 143] width 145 height 159
click at [400, 182] on div "enemy = hero . findNearestEnemy ( ) steps = hero . getDistanceTo ( enemy ) mous…" at bounding box center [387, 135] width 141 height 142
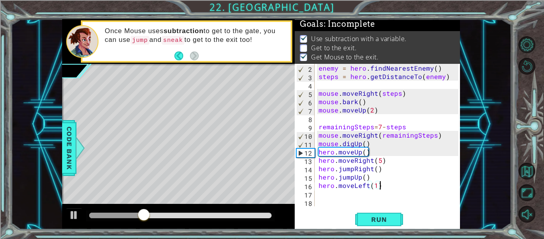
click at [316, 152] on div "hero.moveLeft(1) 2 3 4 5 6 7 8 9 10 11 12 13 14 15 16 17 18 enemy = hero . find…" at bounding box center [377, 135] width 164 height 142
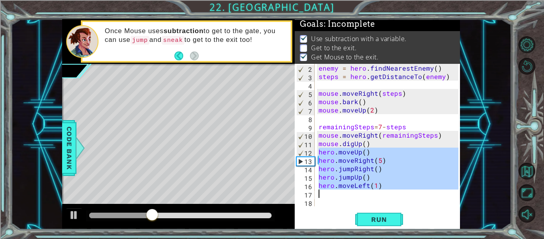
drag, startPoint x: 318, startPoint y: 152, endPoint x: 396, endPoint y: 195, distance: 89.0
click at [396, 195] on div "enemy = hero . findNearestEnemy ( ) steps = hero . getDistanceTo ( enemy ) mous…" at bounding box center [389, 143] width 145 height 159
type textarea "hero.moveLeft(1)"
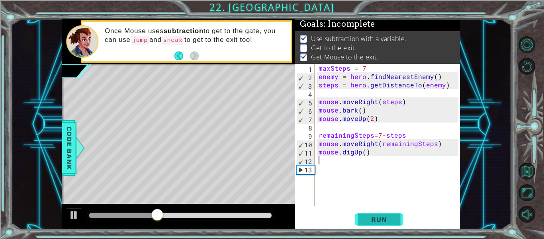
click at [383, 212] on button "Run" at bounding box center [379, 219] width 48 height 16
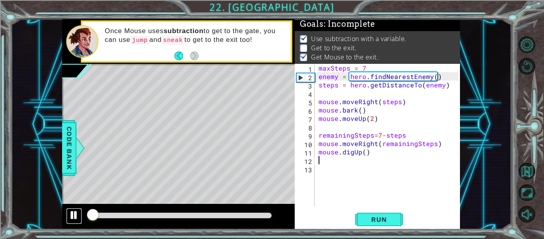
click at [73, 216] on div at bounding box center [74, 215] width 10 height 10
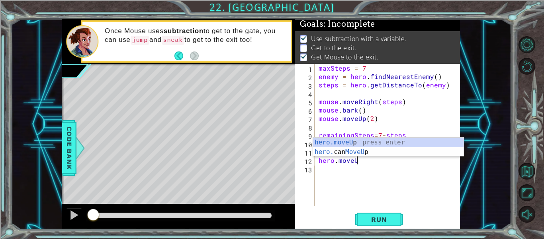
scroll to position [0, 2]
click at [333, 142] on div "hero.moveUp press enter hero. can MoveUp press enter" at bounding box center [388, 156] width 151 height 38
type textarea "hero.moveUp(1)"
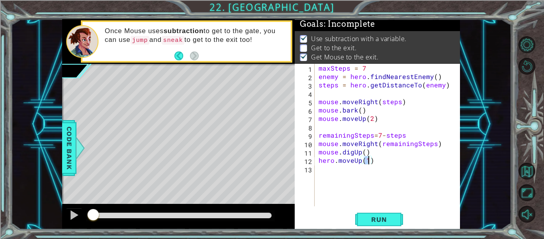
click at [420, 163] on div "maxSteps = 7 enemy = hero . findNearestEnemy ( ) steps = hero . getDistanceTo (…" at bounding box center [389, 143] width 145 height 159
type textarea "hero.jumpUp()"
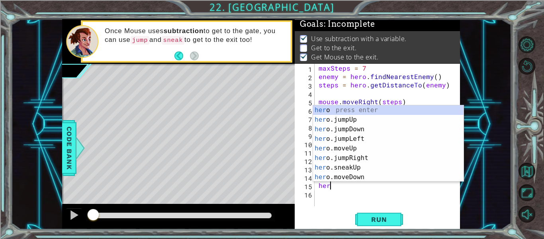
scroll to position [0, 0]
type textarea "h"
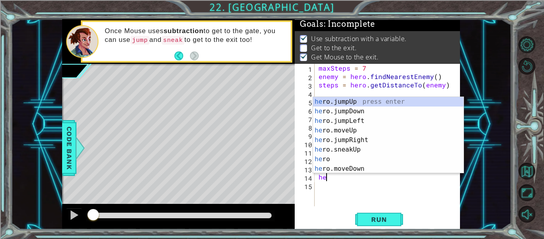
type textarea "h"
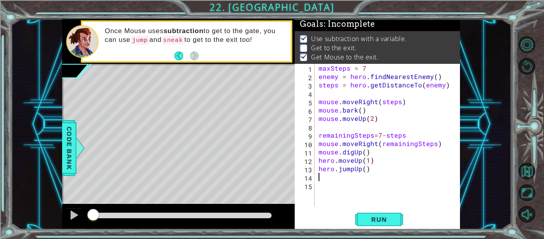
type textarea "hero.jumpUp()"
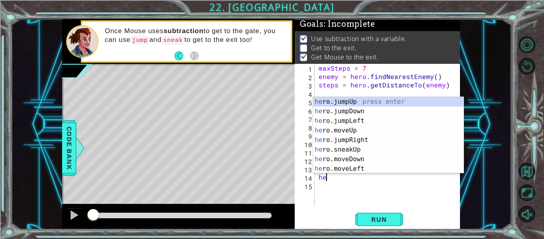
scroll to position [0, 0]
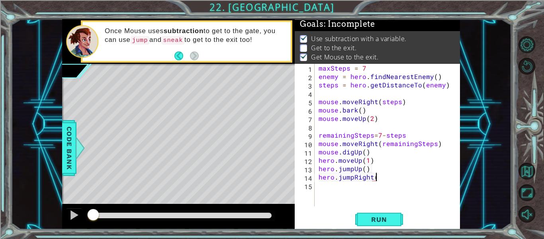
type textarea "hero.jumpRight()"
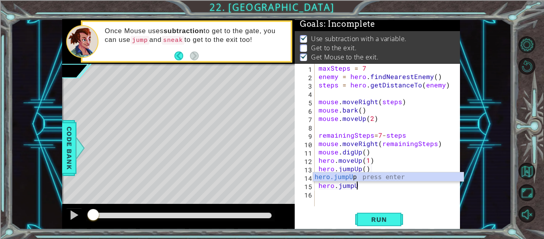
scroll to position [0, 2]
type textarea "hero.jumpUp()"
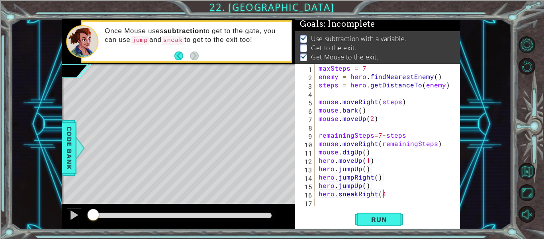
scroll to position [0, 4]
type textarea "hero.sneakRight(4)"
click at [394, 223] on button "Run" at bounding box center [379, 219] width 48 height 16
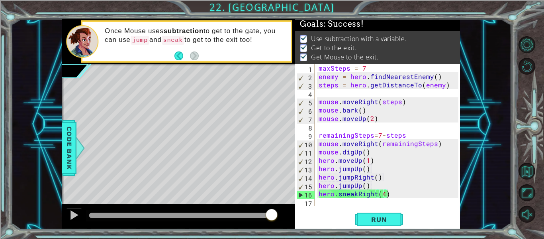
drag, startPoint x: 107, startPoint y: 211, endPoint x: 274, endPoint y: 203, distance: 167.1
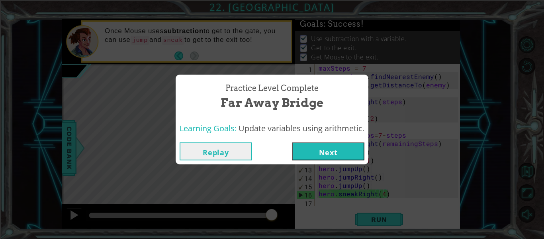
click at [315, 151] on button "Next" at bounding box center [328, 151] width 72 height 18
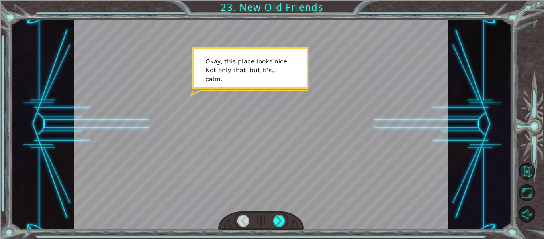
click at [289, 223] on div at bounding box center [261, 220] width 86 height 19
click at [282, 221] on div at bounding box center [279, 220] width 12 height 11
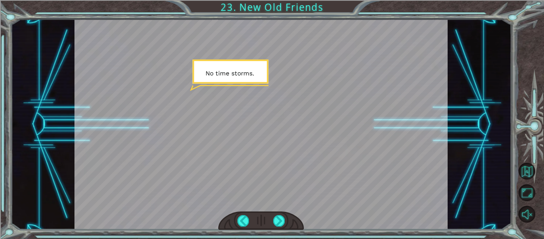
click at [279, 228] on div at bounding box center [261, 220] width 86 height 19
click at [281, 225] on div at bounding box center [279, 220] width 12 height 11
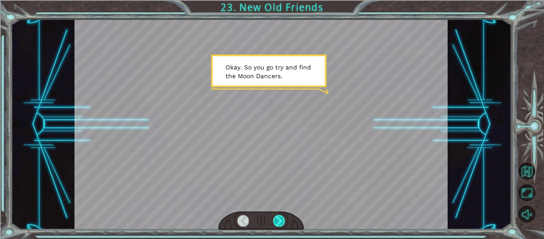
click at [281, 225] on div at bounding box center [279, 220] width 12 height 11
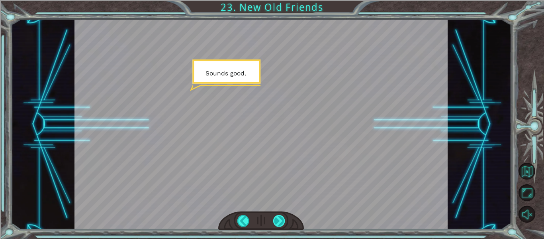
click at [281, 225] on div at bounding box center [279, 220] width 12 height 11
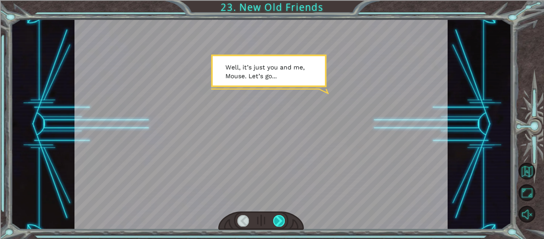
click at [281, 225] on div at bounding box center [279, 220] width 12 height 11
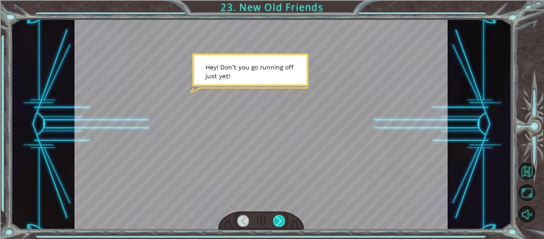
click at [281, 225] on div at bounding box center [279, 220] width 12 height 11
click at [282, 223] on div at bounding box center [279, 220] width 12 height 11
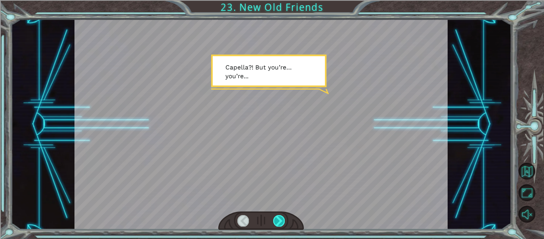
click at [282, 223] on div at bounding box center [279, 220] width 12 height 11
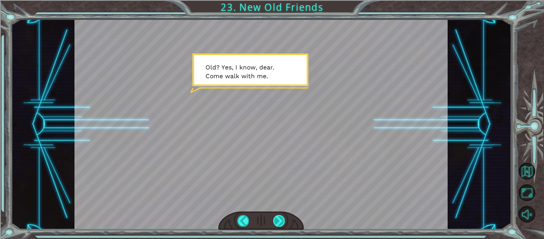
click at [282, 223] on div at bounding box center [279, 220] width 12 height 11
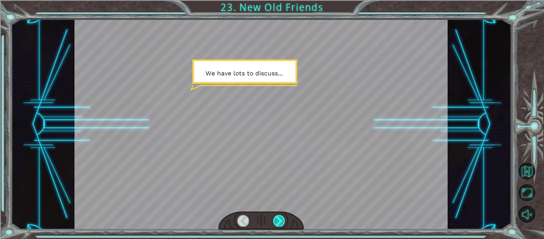
click at [282, 223] on div at bounding box center [279, 220] width 12 height 11
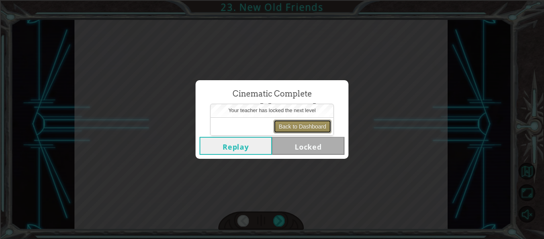
click at [302, 127] on button "Back to Dashboard" at bounding box center [303, 127] width 58 height 14
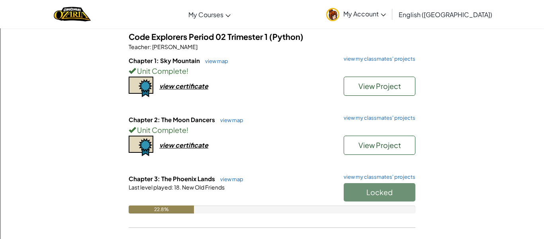
scroll to position [76, 0]
